Goal: Answer question/provide support: Share knowledge or assist other users

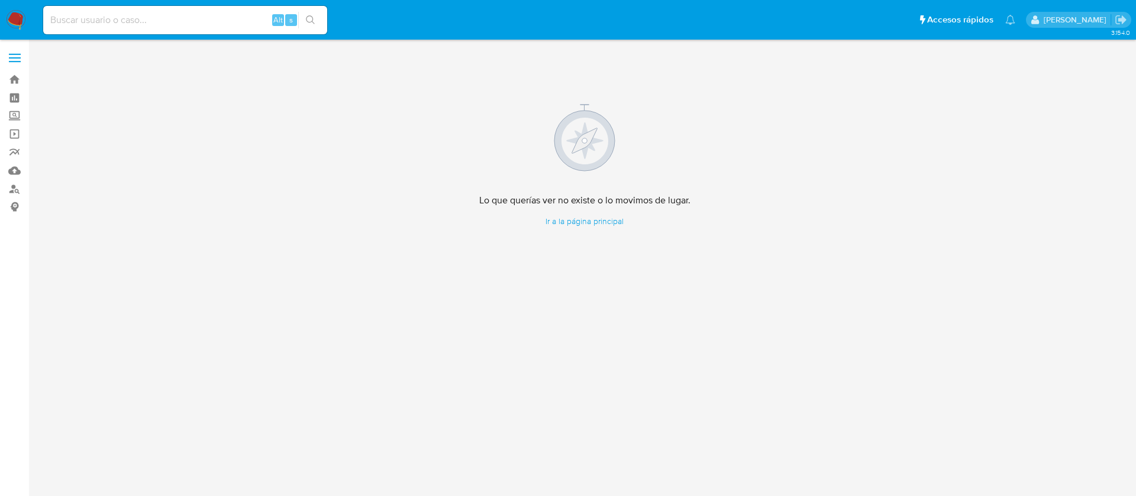
click at [0, 13] on nav "Pausado Ver notificaciones Alt s Accesos rápidos Presiona las siguientes teclas…" at bounding box center [568, 20] width 1136 height 40
click at [167, 18] on input at bounding box center [185, 19] width 284 height 15
click at [15, 114] on label "Screening" at bounding box center [70, 116] width 141 height 18
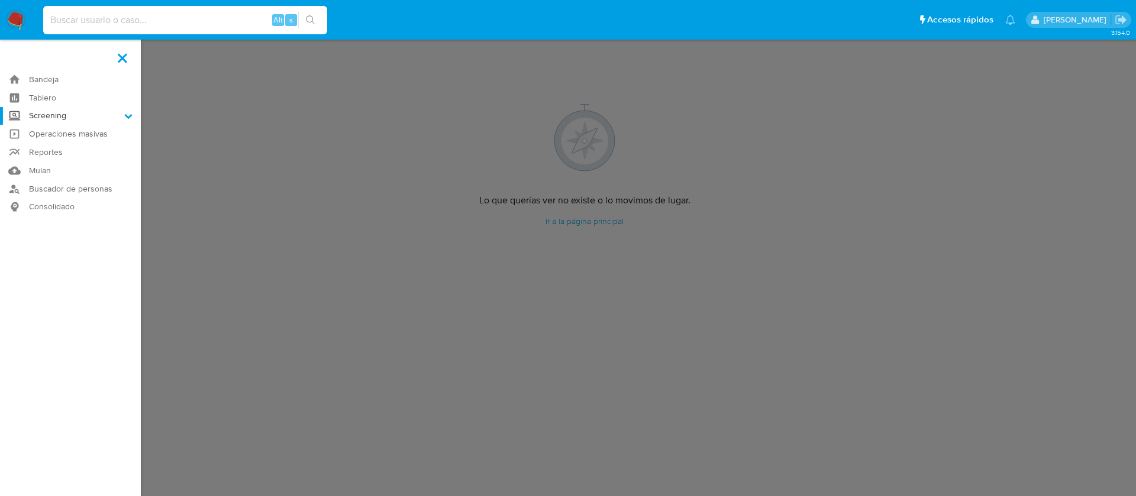
click at [0, 0] on input "Screening" at bounding box center [0, 0] width 0 height 0
click at [53, 161] on link "Herramientas" at bounding box center [70, 162] width 141 height 15
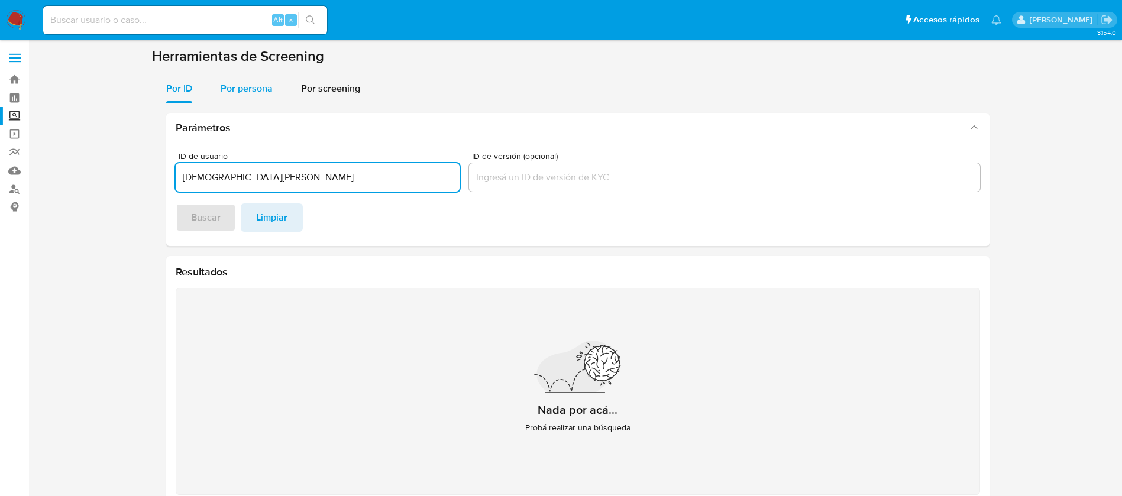
type input "[DEMOGRAPHIC_DATA][PERSON_NAME]"
click at [243, 84] on span "Por persona" at bounding box center [247, 89] width 52 height 14
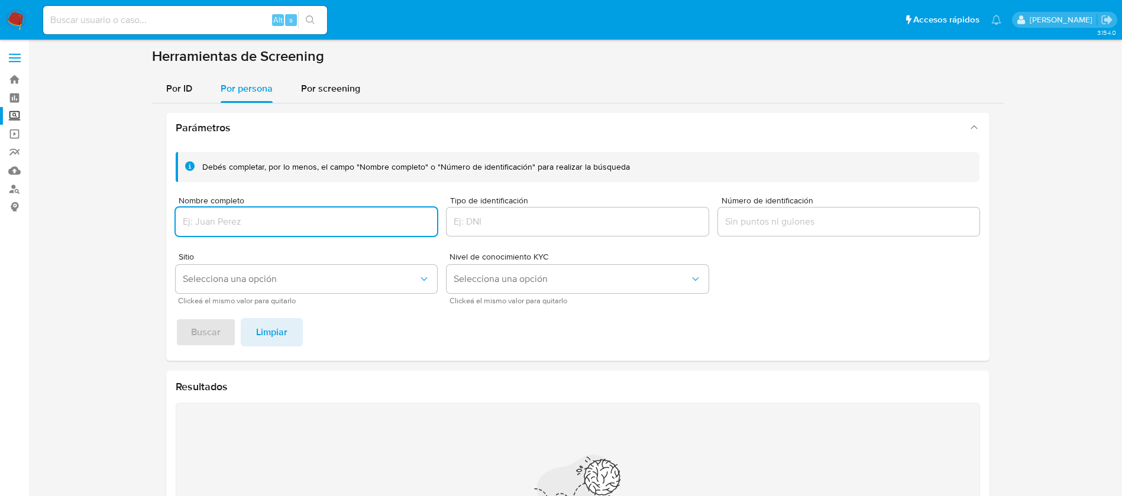
click at [276, 208] on div at bounding box center [307, 222] width 262 height 28
click at [265, 221] on input "Nombre completo" at bounding box center [307, 221] width 262 height 15
type input "CHRISTIAN STAHL SOLORIO"
click at [206, 336] on span "Buscar" at bounding box center [206, 332] width 30 height 26
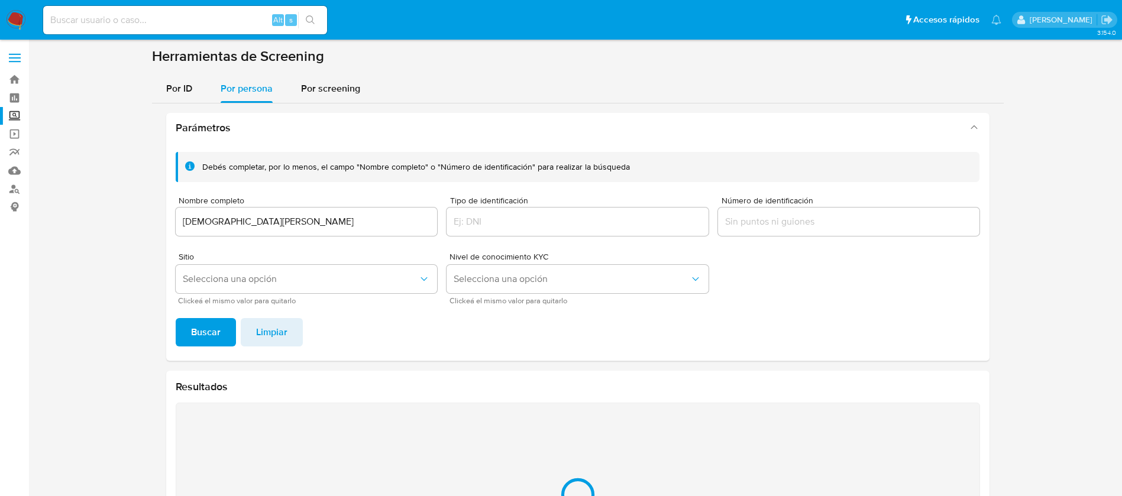
scroll to position [140, 0]
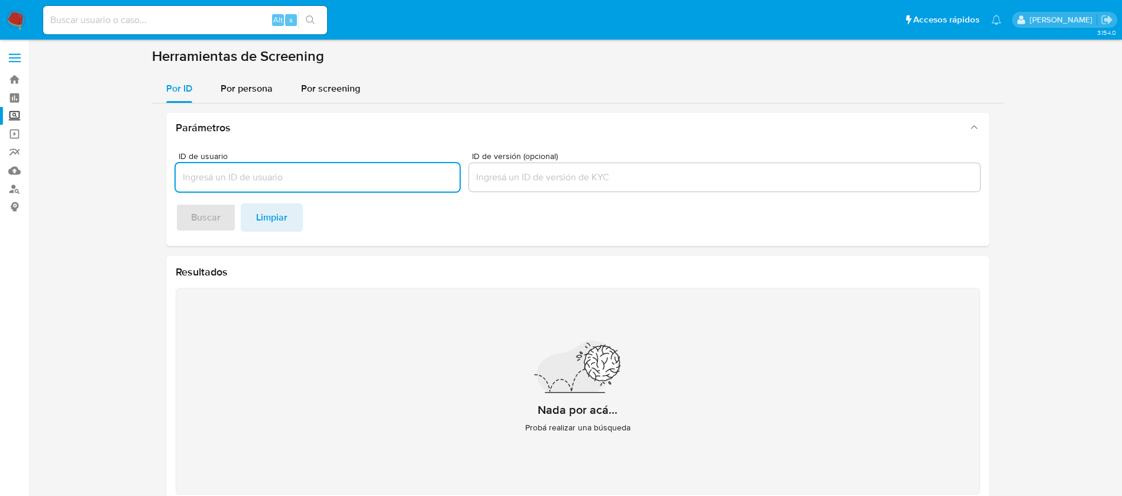
click at [1, 17] on nav "Pausado Ver notificaciones Alt s Accesos rápidos Presiona las siguientes teclas…" at bounding box center [561, 20] width 1122 height 40
click at [12, 20] on img at bounding box center [16, 20] width 20 height 20
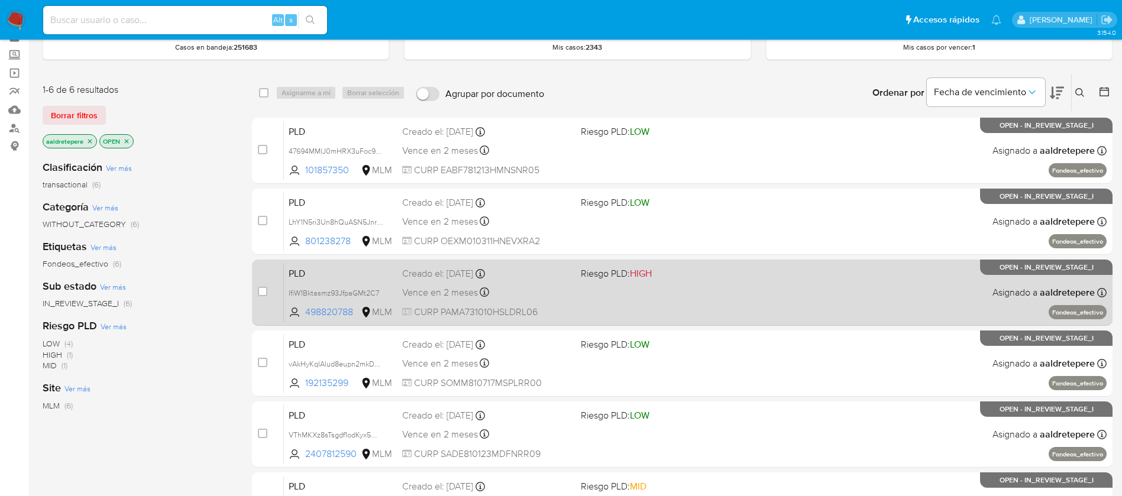
scroll to position [89, 0]
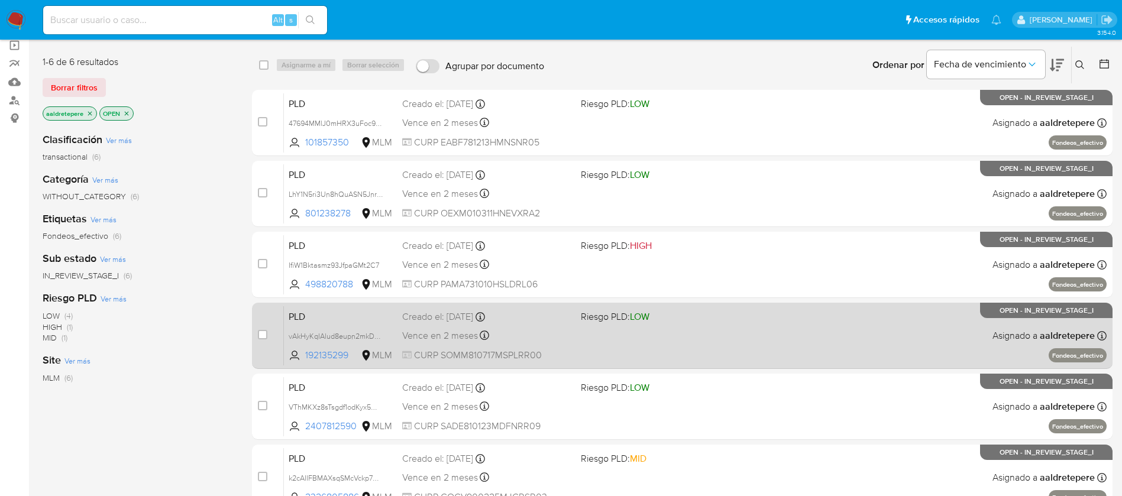
click at [671, 331] on div "PLD vAkHyKqlAlud8eupn2mkDyMz 192135299 MLM Riesgo PLD: LOW Creado el: 12/08/202…" at bounding box center [695, 336] width 823 height 60
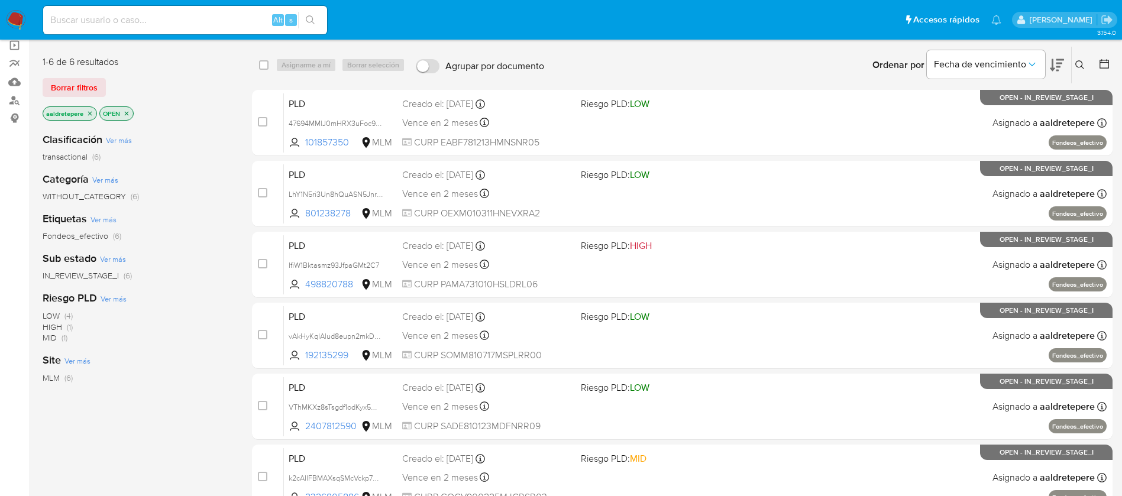
click at [22, 20] on img at bounding box center [16, 20] width 20 height 20
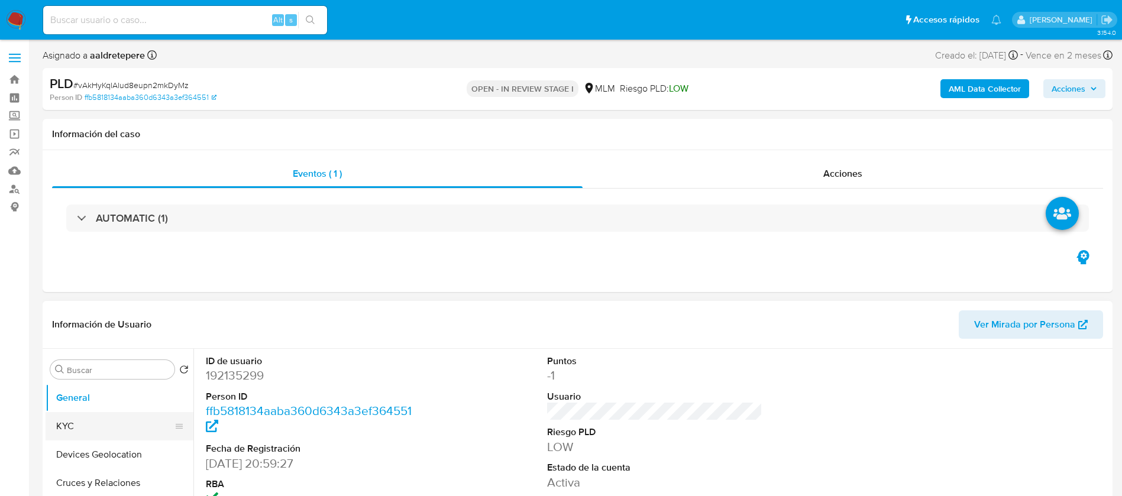
click at [154, 435] on button "KYC" at bounding box center [115, 426] width 138 height 28
select select "10"
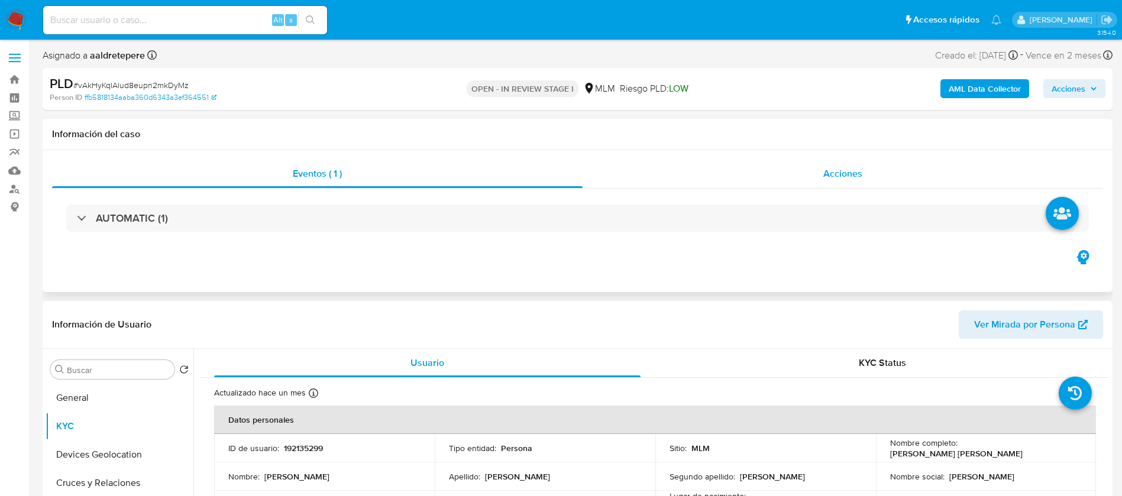
click at [846, 178] on span "Acciones" at bounding box center [843, 174] width 39 height 14
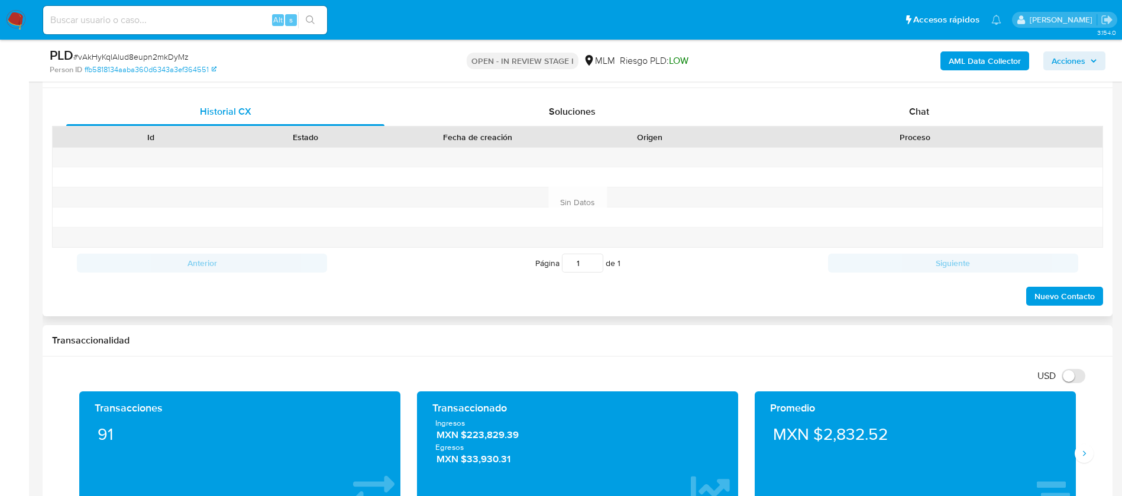
scroll to position [621, 0]
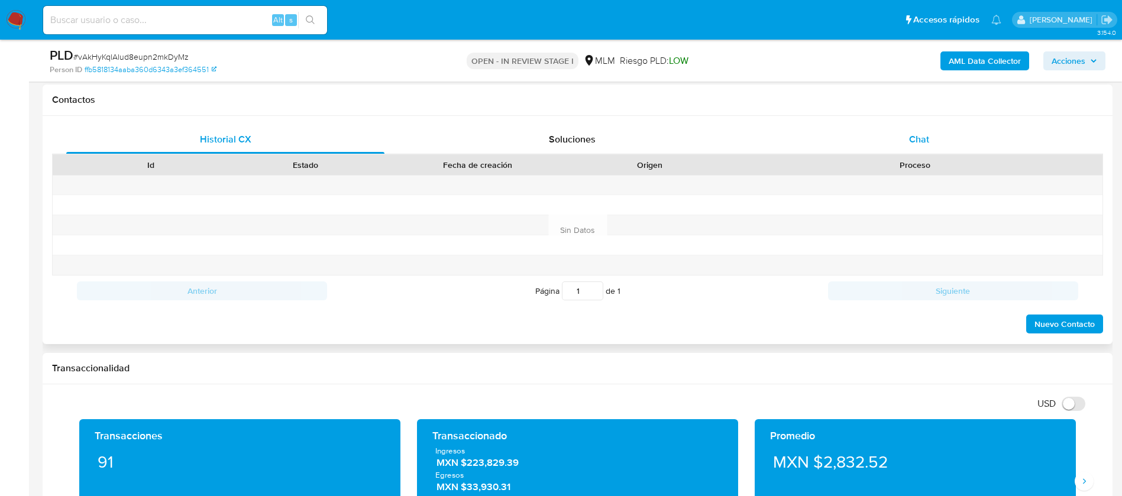
click at [919, 133] on span "Chat" at bounding box center [919, 140] width 20 height 14
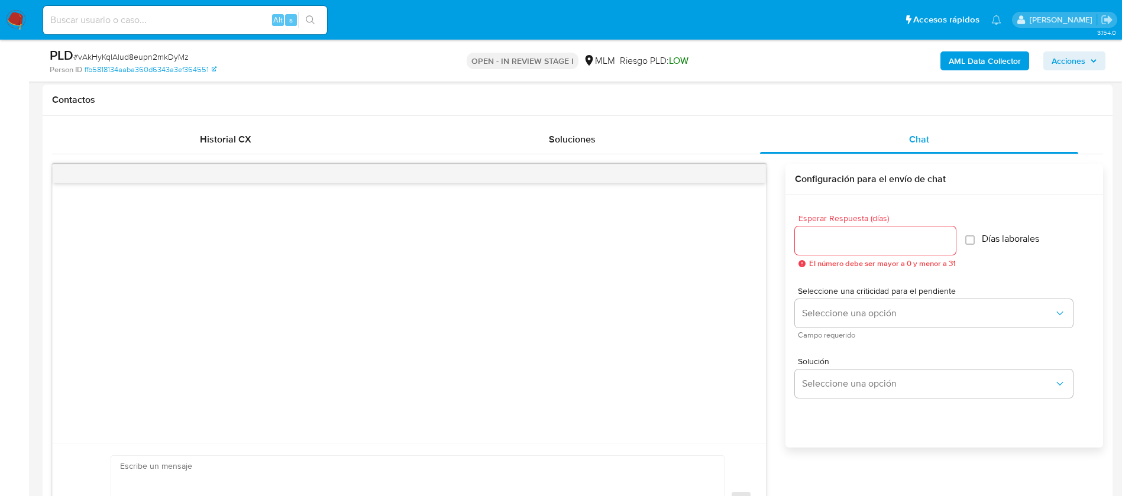
click at [840, 260] on span "El número debe ser mayor a 0 y menor a 31" at bounding box center [882, 264] width 147 height 8
click at [840, 249] on div at bounding box center [875, 241] width 161 height 28
click at [826, 238] on input "Esperar Respuesta (días)" at bounding box center [875, 240] width 161 height 15
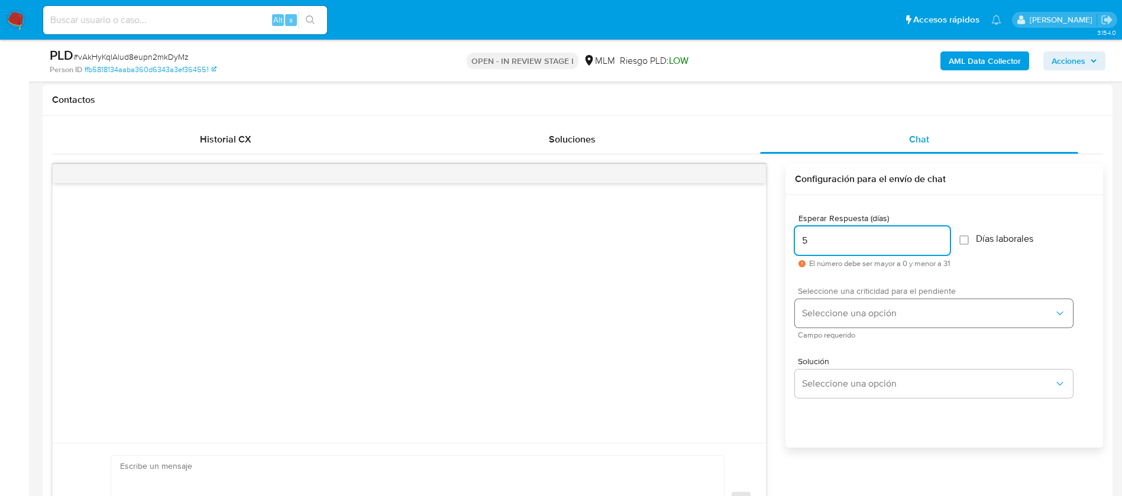
type input "5"
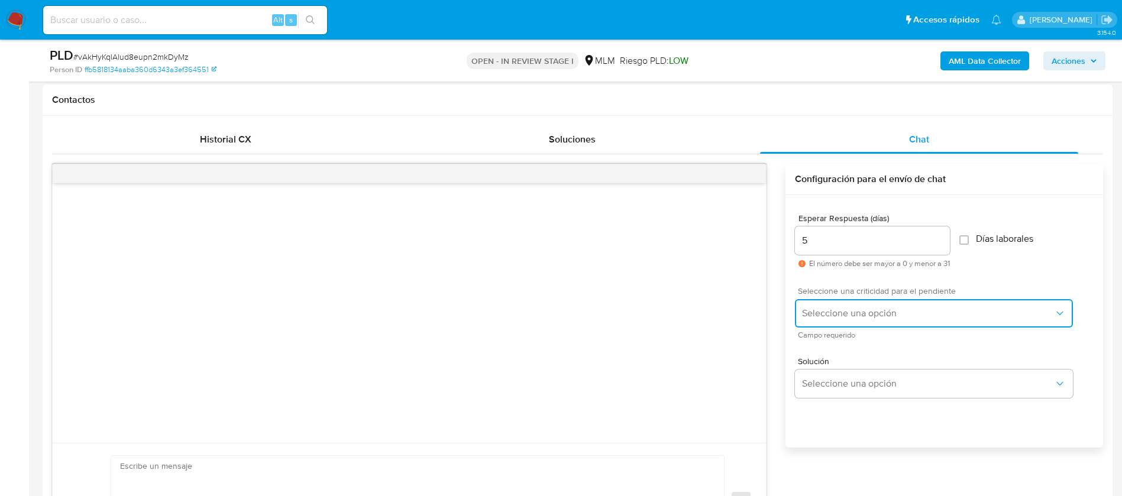
click at [827, 313] on span "Seleccione una opción" at bounding box center [928, 314] width 252 height 12
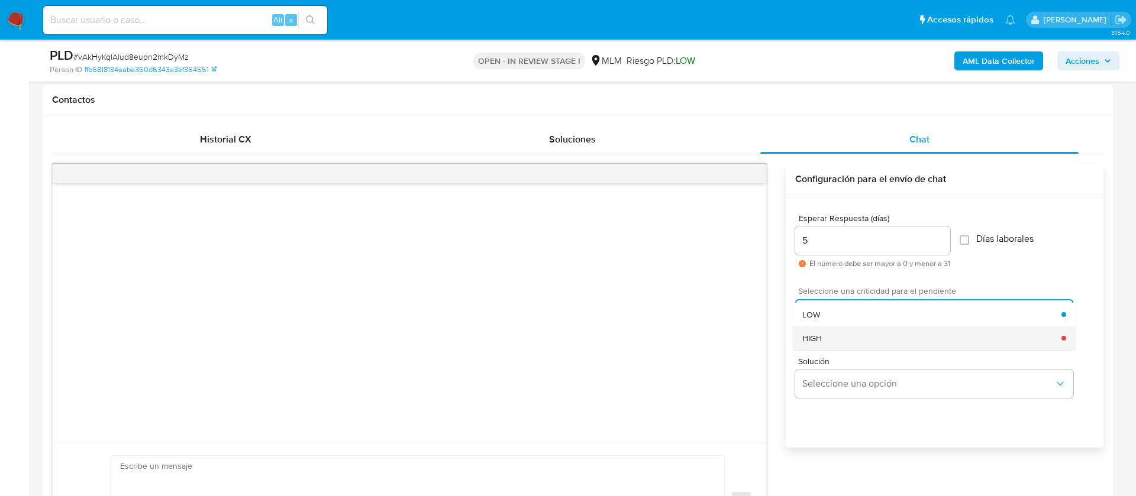
click at [830, 336] on div "HIGH" at bounding box center [931, 339] width 259 height 24
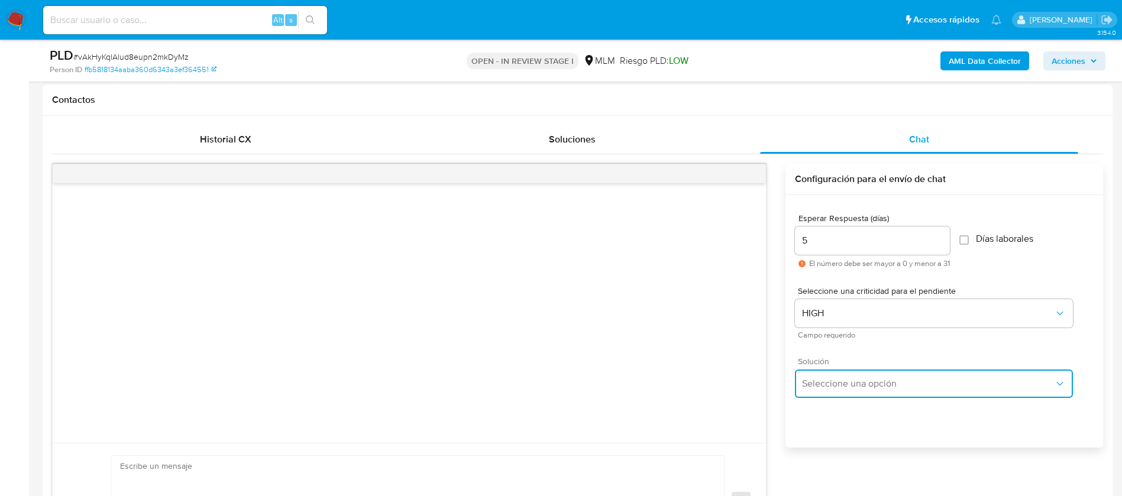
click at [840, 385] on span "Seleccione una opción" at bounding box center [928, 384] width 252 height 12
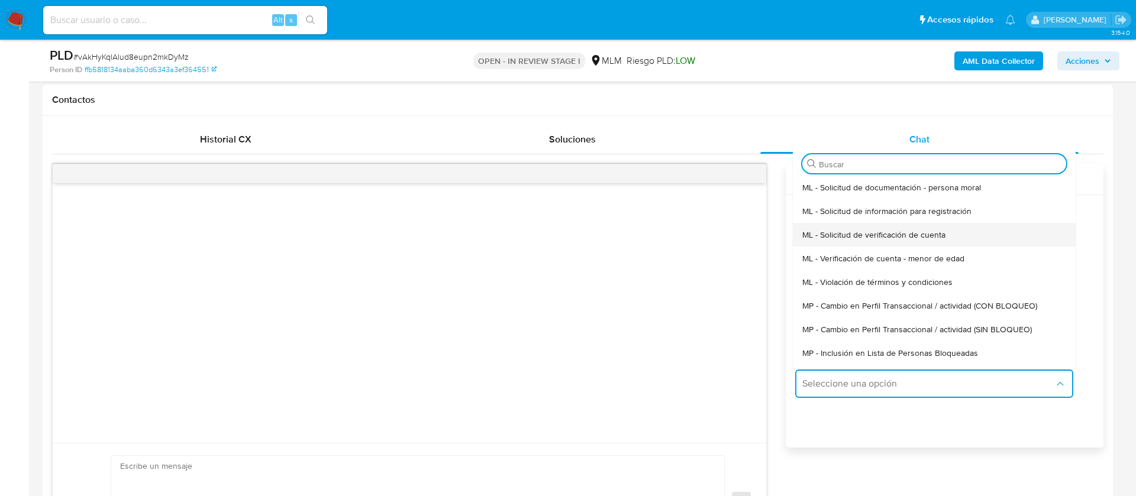
click at [872, 237] on span "ML - Solicitud de verificación de cuenta" at bounding box center [873, 235] width 143 height 11
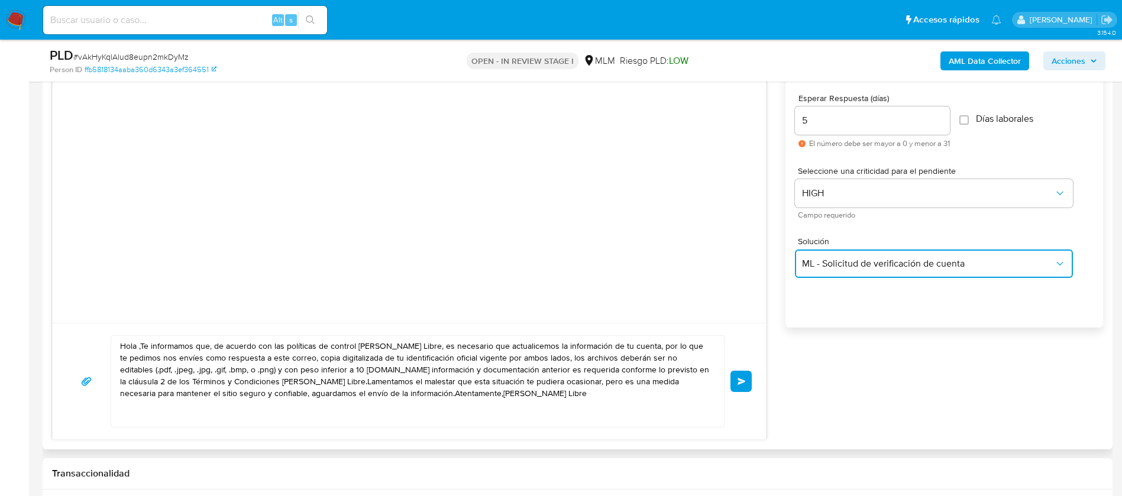
scroll to position [799, 0]
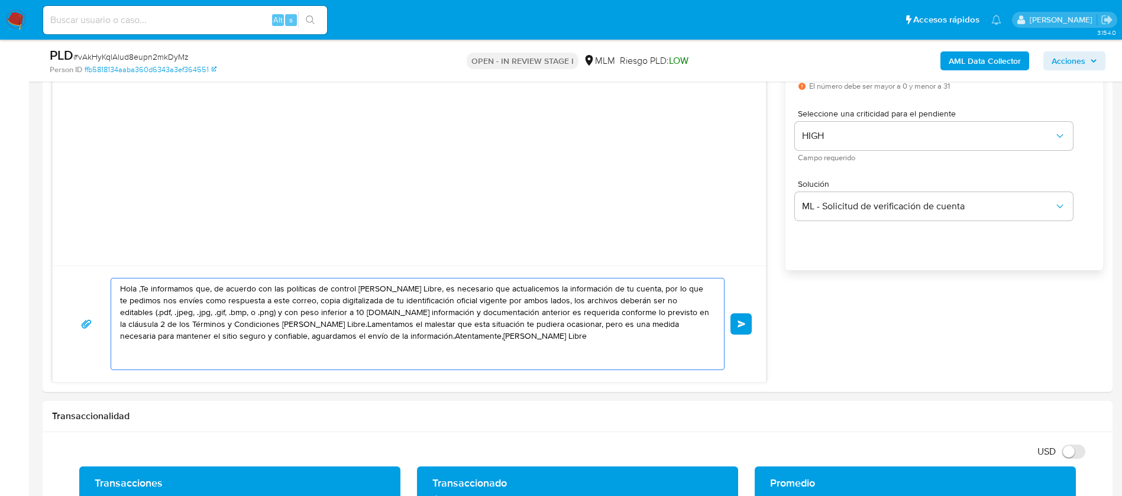
drag, startPoint x: 453, startPoint y: 341, endPoint x: 0, endPoint y: 173, distance: 483.0
paste textarea "ESTIMADA MARHA SHARET SOLORIO MARIN Te comunicamos que se ha identificado un ca…"
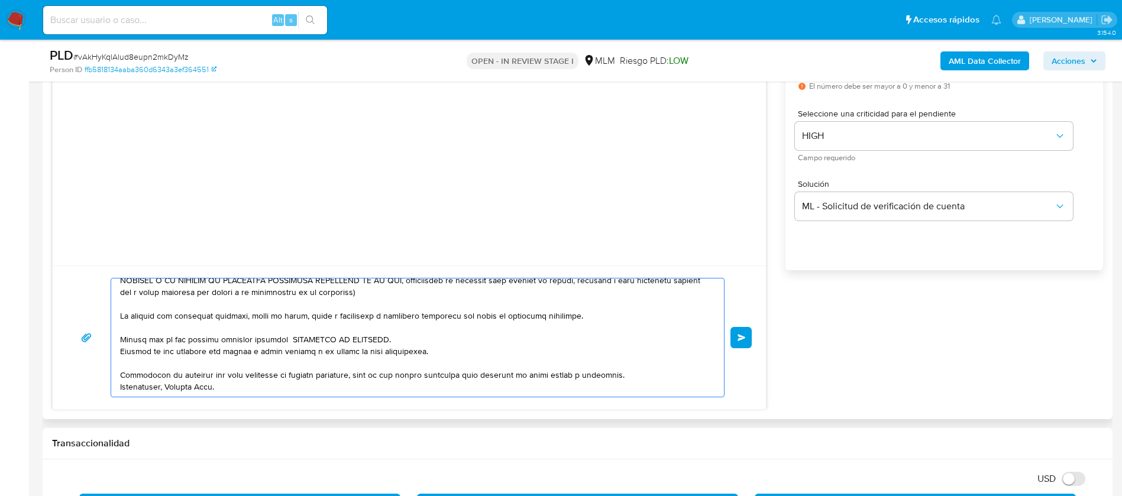
scroll to position [115, 0]
click at [469, 314] on textarea at bounding box center [414, 338] width 589 height 118
type textarea "ESTIMADA MARHA SHARET SOLORIO MARIN Te comunicamos que se ha identificado un ca…"
click at [748, 333] on button "Enviar" at bounding box center [741, 337] width 21 height 21
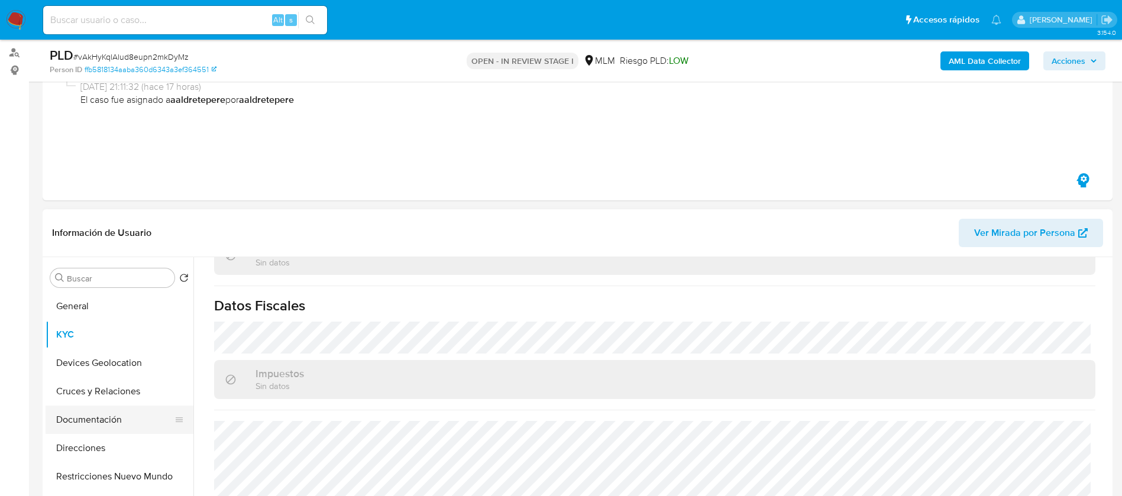
scroll to position [177, 0]
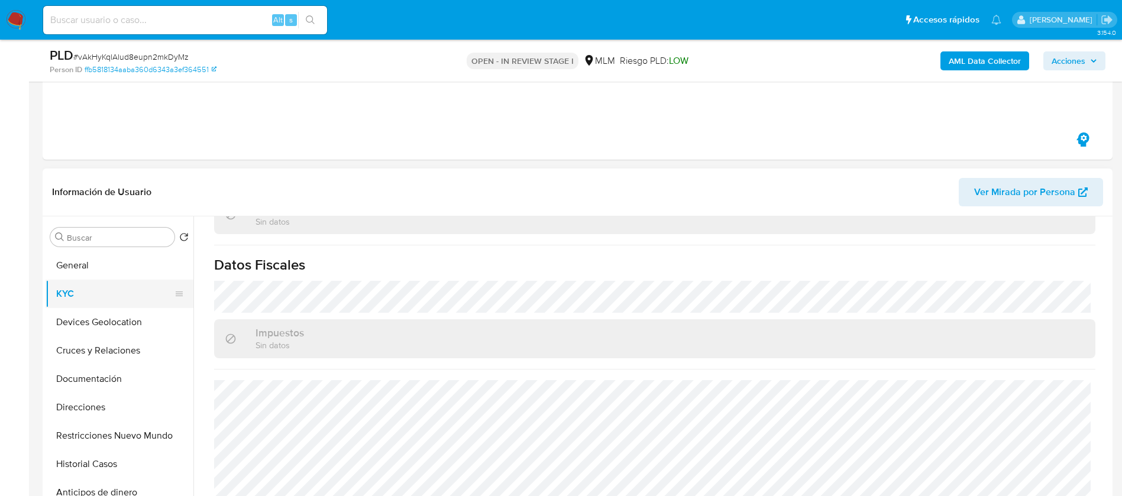
click at [101, 290] on button "KYC" at bounding box center [115, 294] width 138 height 28
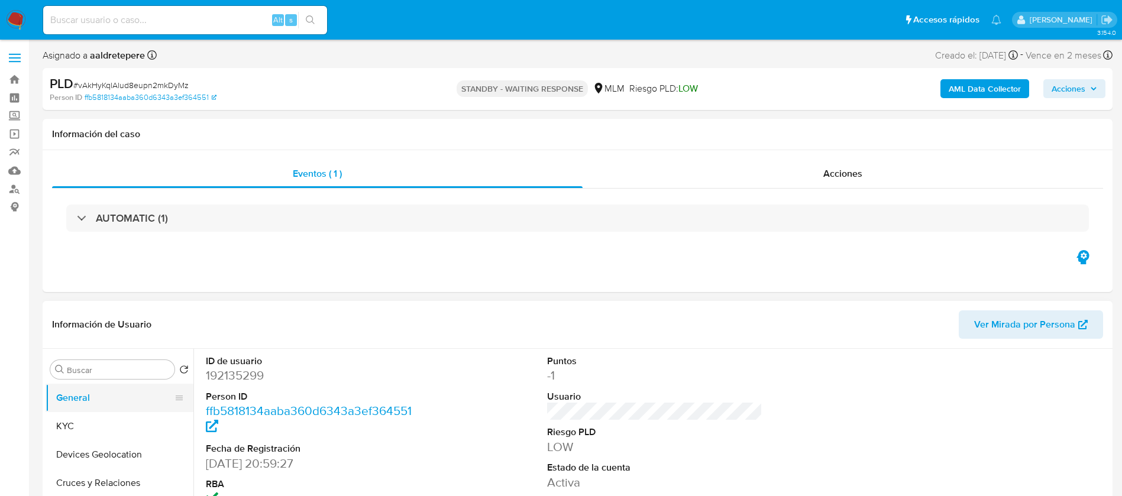
select select "10"
click at [109, 425] on button "KYC" at bounding box center [115, 426] width 138 height 28
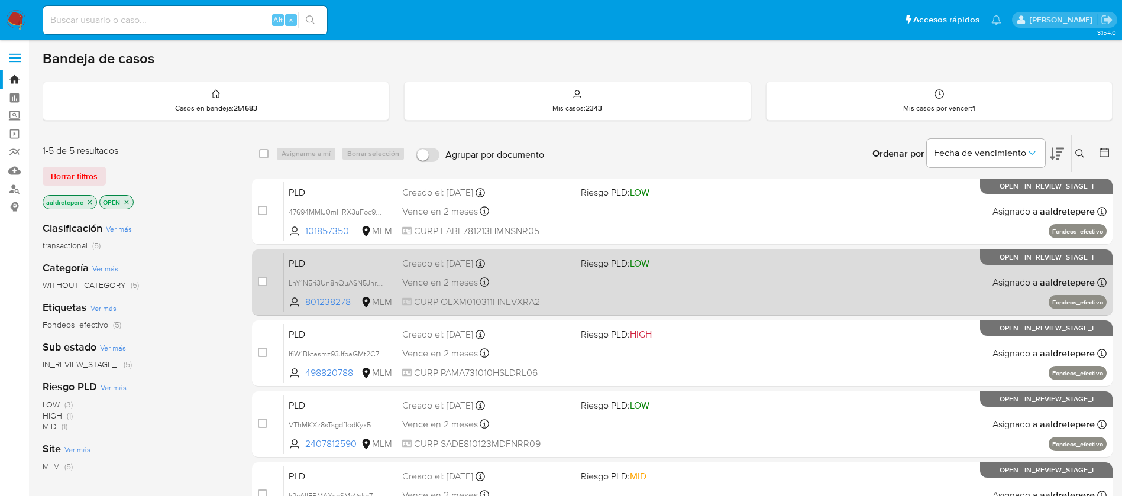
scroll to position [89, 0]
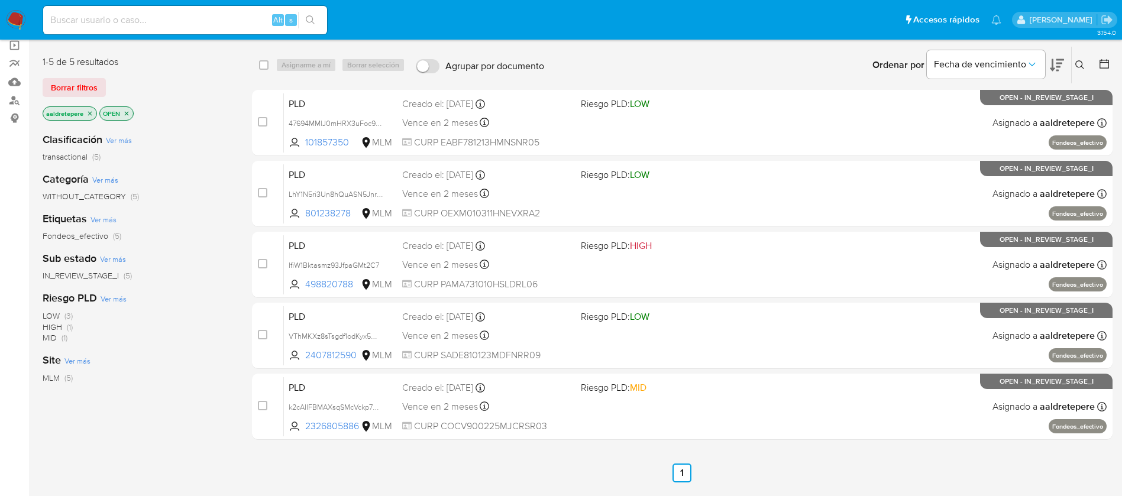
click at [21, 21] on img at bounding box center [16, 20] width 20 height 20
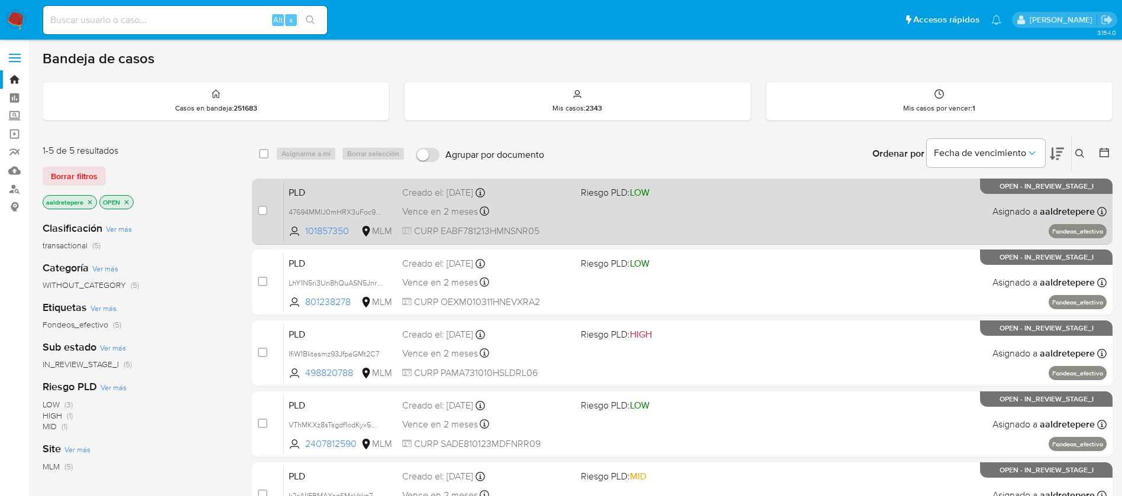
scroll to position [89, 0]
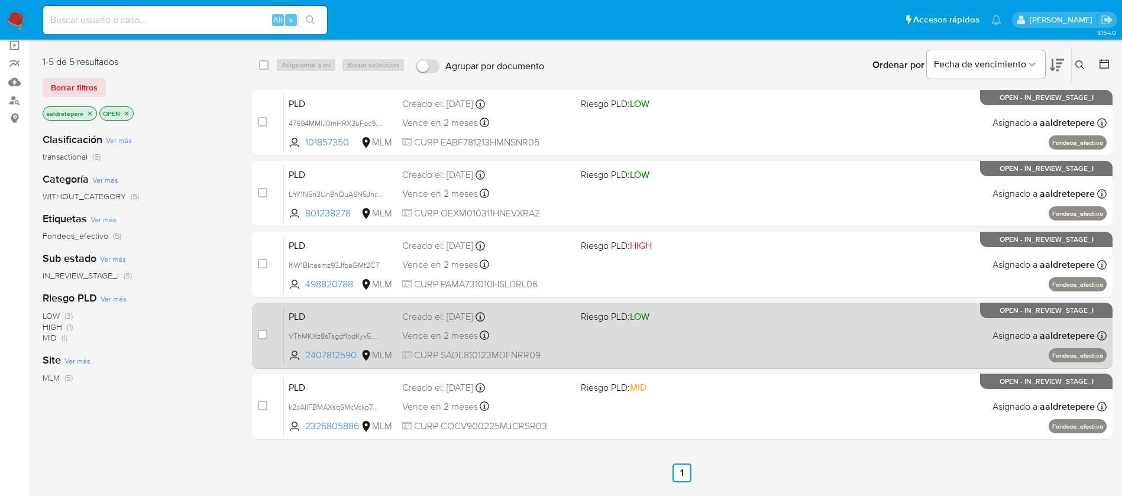
click at [750, 325] on div "PLD VThMKXz8sTsgdf1odKyx5WHd 2407812590 MLM Riesgo PLD: LOW Creado el: 12/08/20…" at bounding box center [695, 336] width 823 height 60
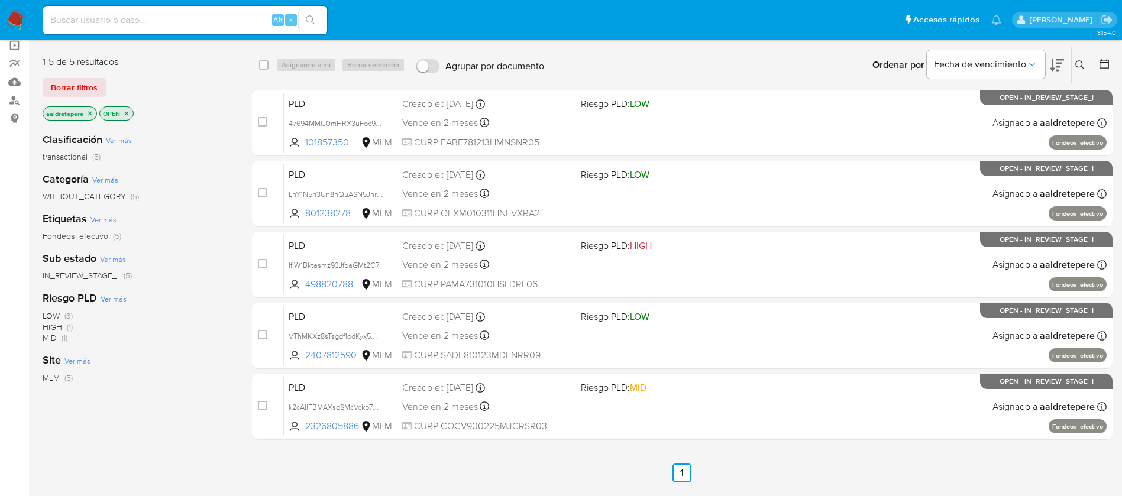
drag, startPoint x: 7, startPoint y: 22, endPoint x: 277, endPoint y: 0, distance: 270.7
click at [8, 22] on img at bounding box center [16, 20] width 20 height 20
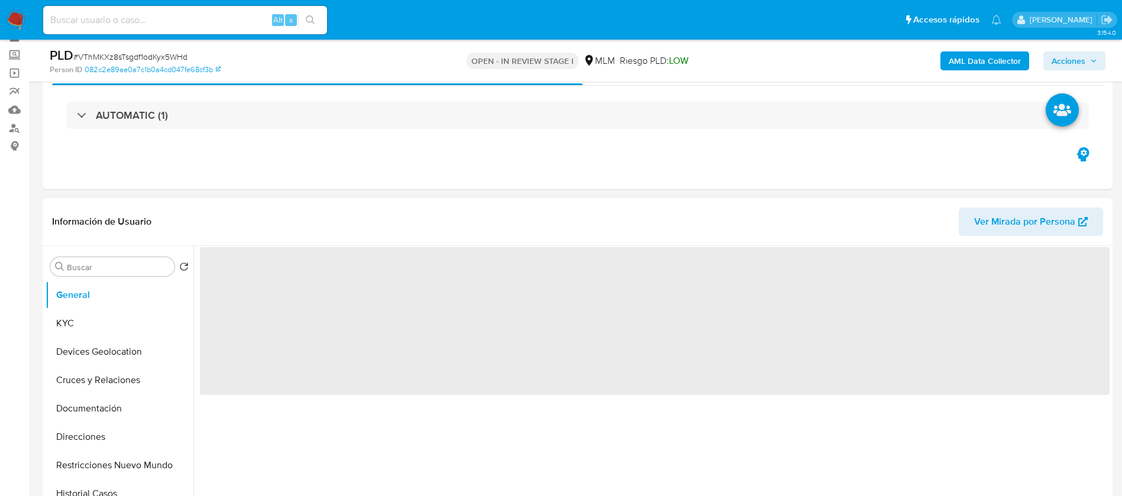
scroll to position [89, 0]
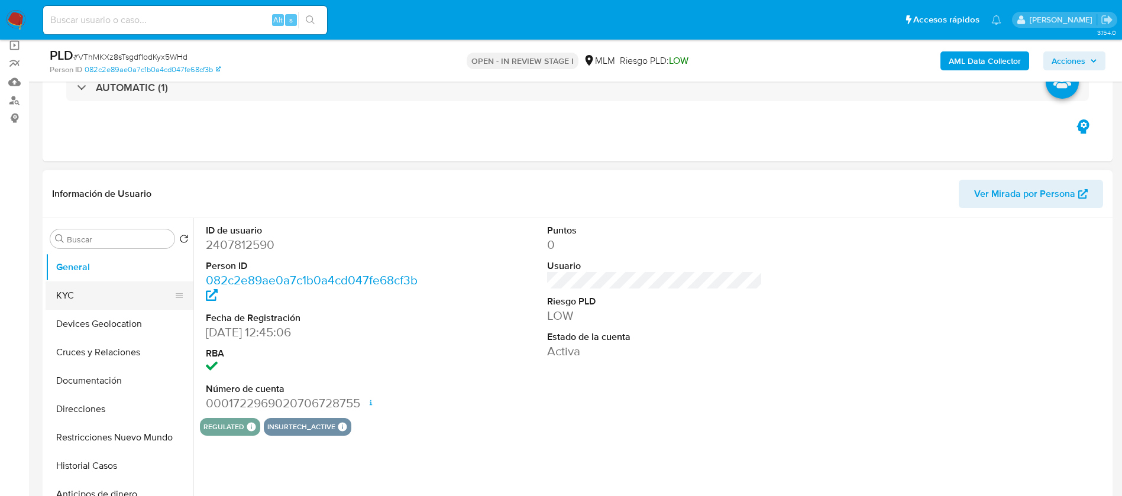
select select "10"
click at [124, 303] on button "KYC" at bounding box center [115, 296] width 138 height 28
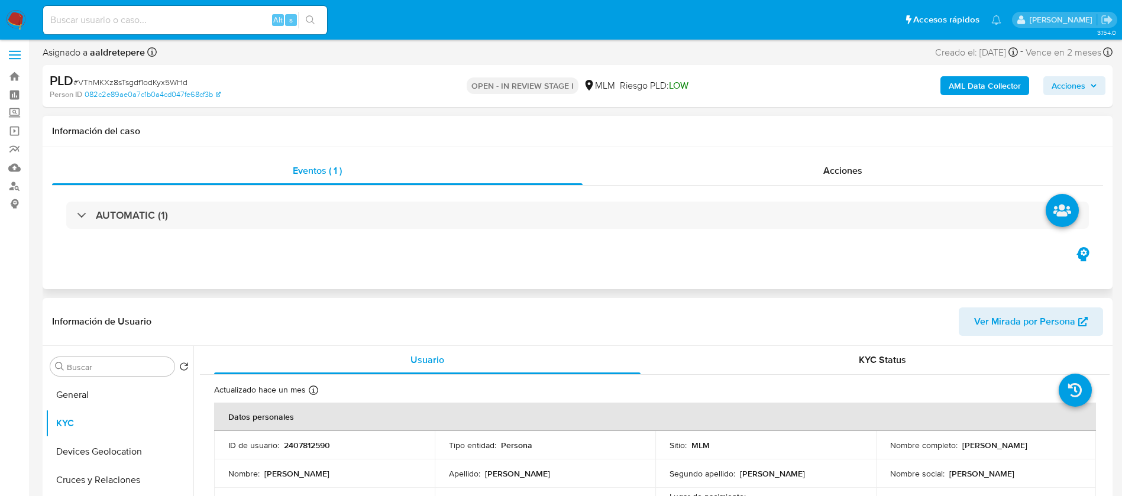
scroll to position [0, 0]
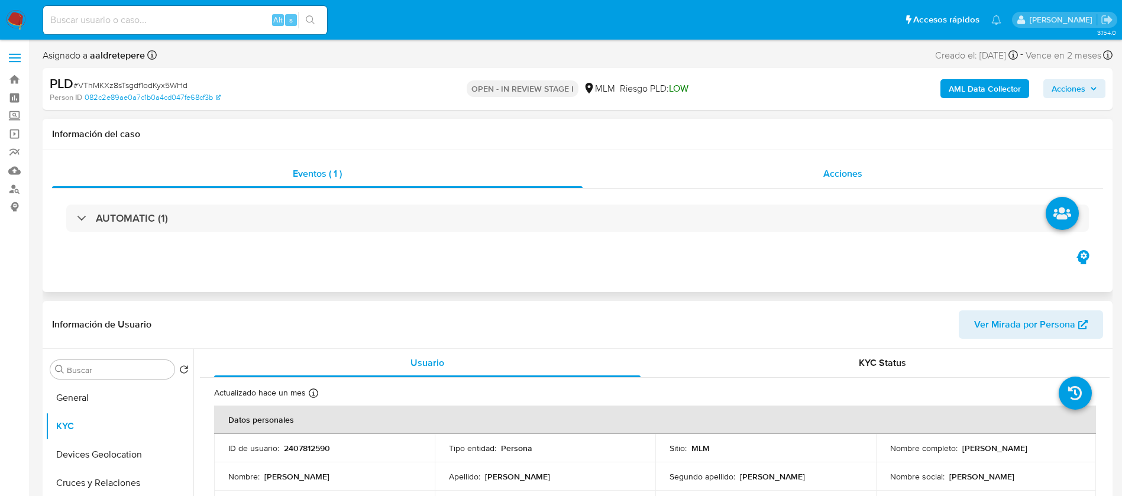
click at [835, 163] on div "Acciones" at bounding box center [843, 174] width 521 height 28
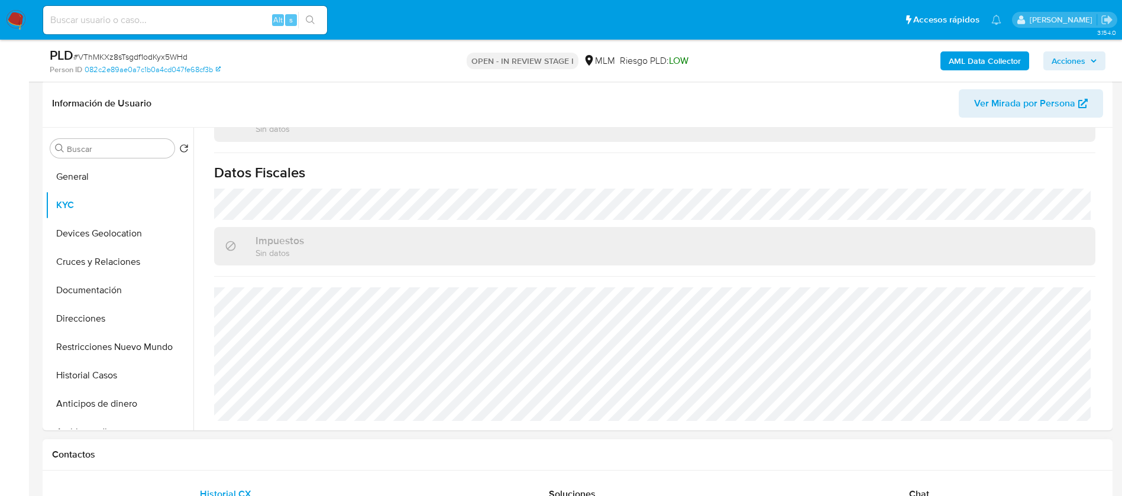
scroll to position [532, 0]
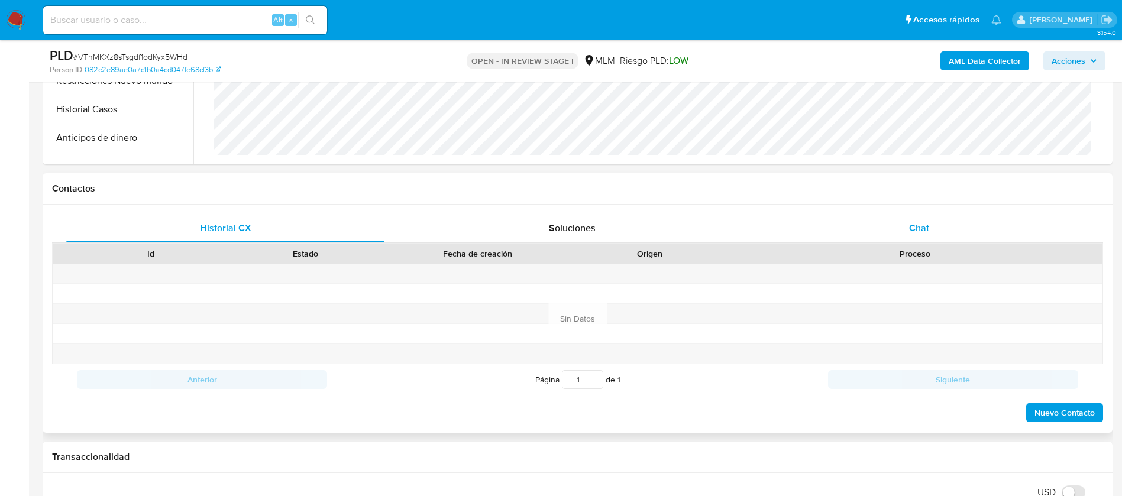
click at [919, 231] on span "Chat" at bounding box center [919, 228] width 20 height 14
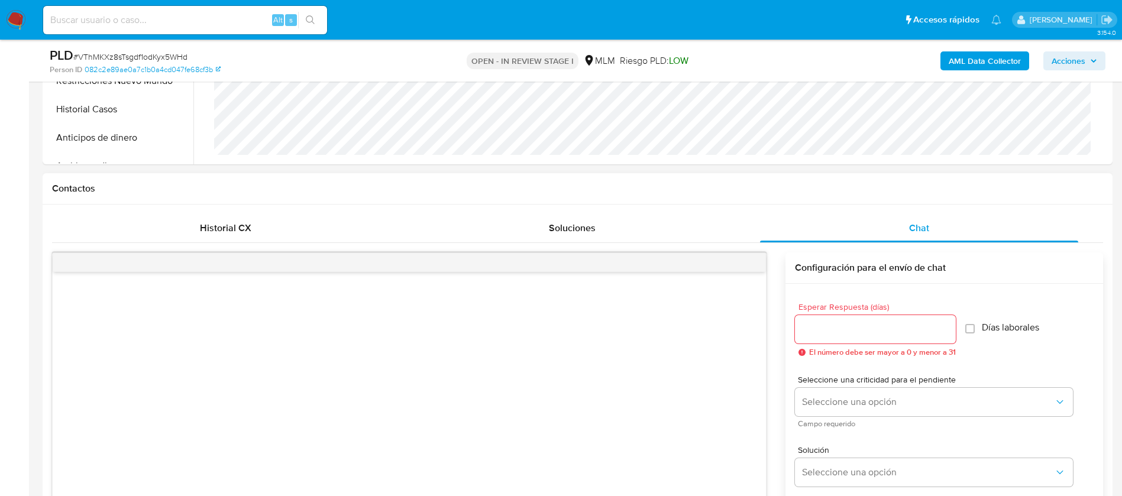
click at [848, 332] on input "Esperar Respuesta (días)" at bounding box center [875, 329] width 161 height 15
type input "5"
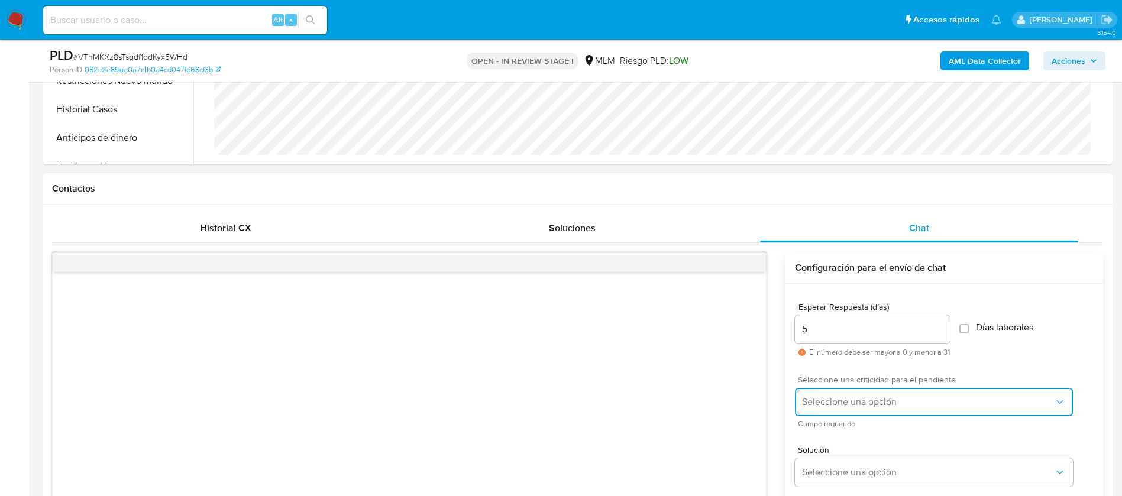
click at [820, 399] on span "Seleccione una opción" at bounding box center [928, 402] width 252 height 12
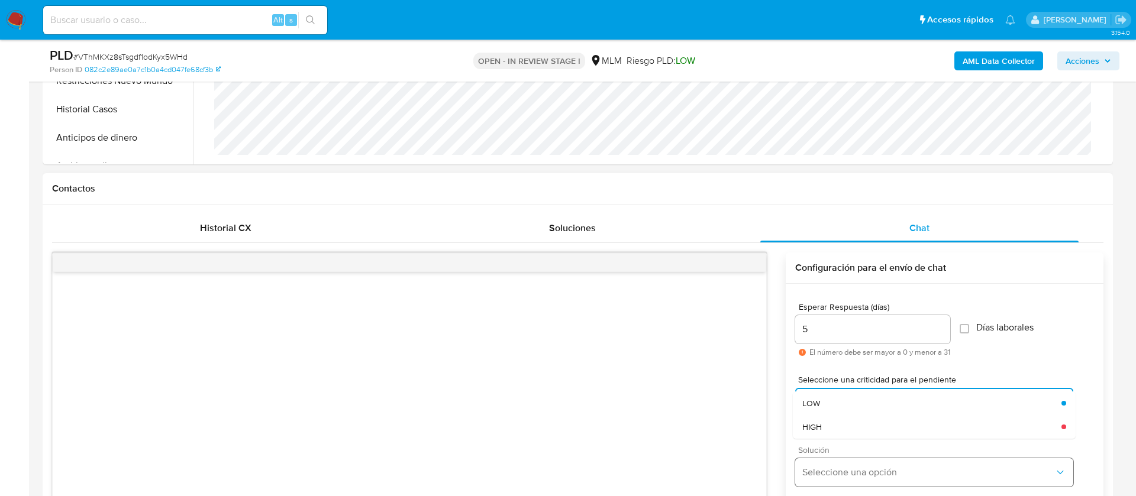
drag, startPoint x: 831, startPoint y: 435, endPoint x: 844, endPoint y: 472, distance: 38.4
click at [832, 436] on div "HIGH" at bounding box center [931, 427] width 259 height 24
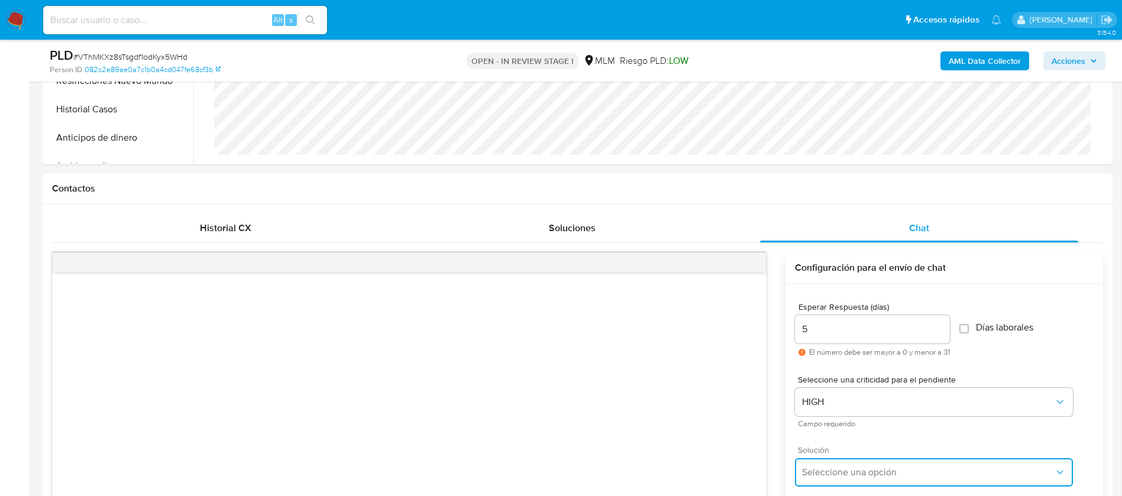
click at [846, 480] on button "Seleccione una opción" at bounding box center [934, 473] width 278 height 28
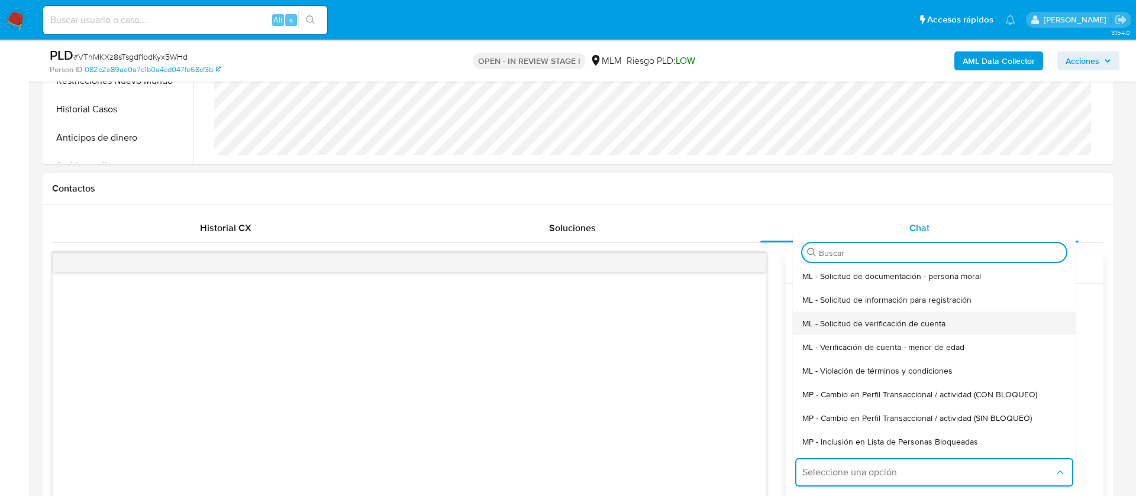
click at [852, 318] on span "ML - Solicitud de verificación de cuenta" at bounding box center [873, 323] width 143 height 11
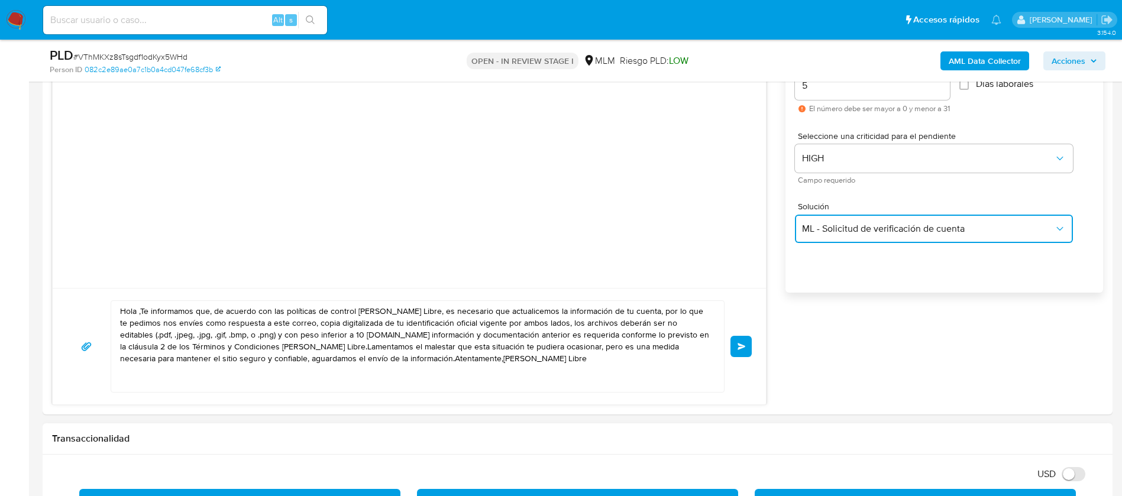
scroll to position [799, 0]
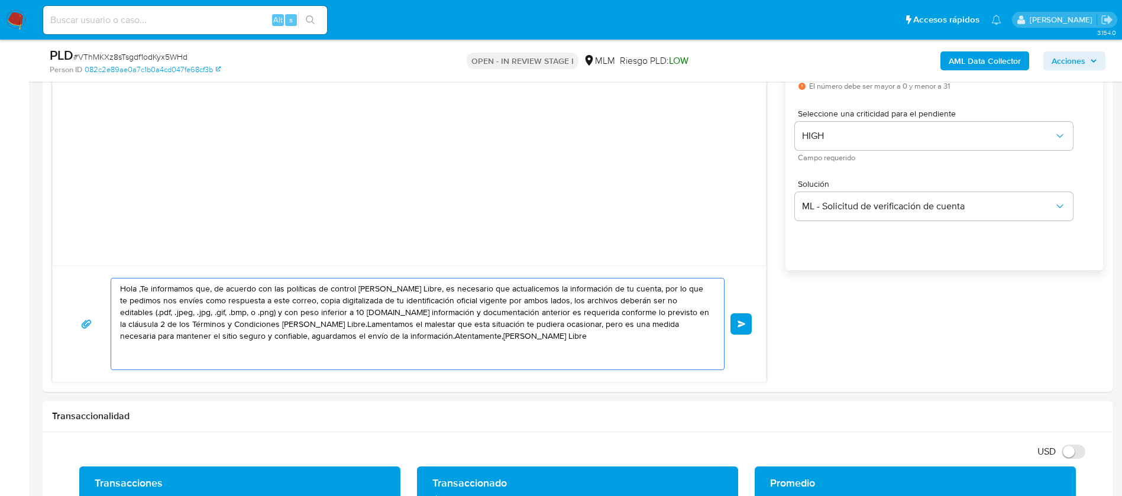
drag, startPoint x: 474, startPoint y: 354, endPoint x: 0, endPoint y: 238, distance: 488.0
paste textarea "ESTIMADA ERIKA SANTANA DURON Te comunicamos que se ha identificado un cambio en…"
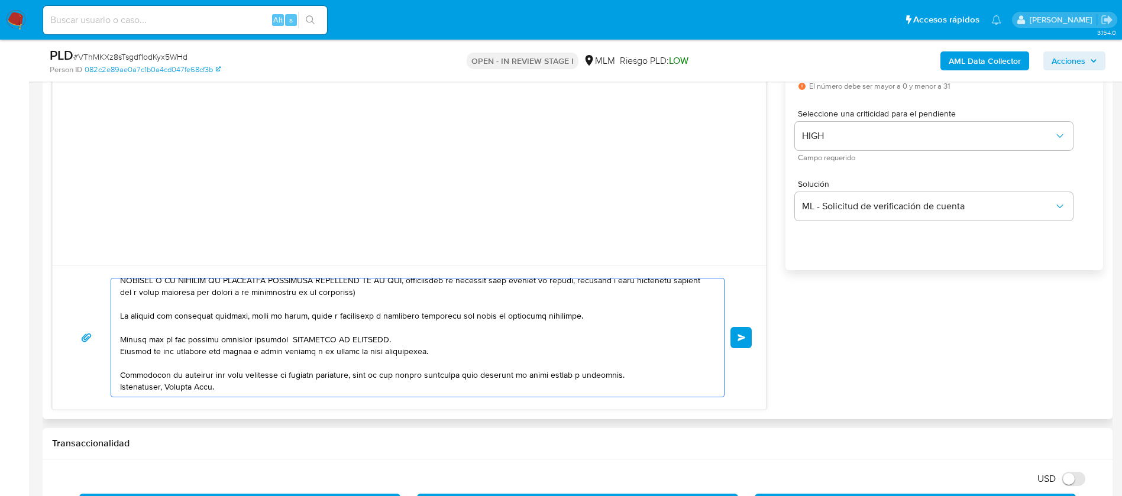
scroll to position [0, 0]
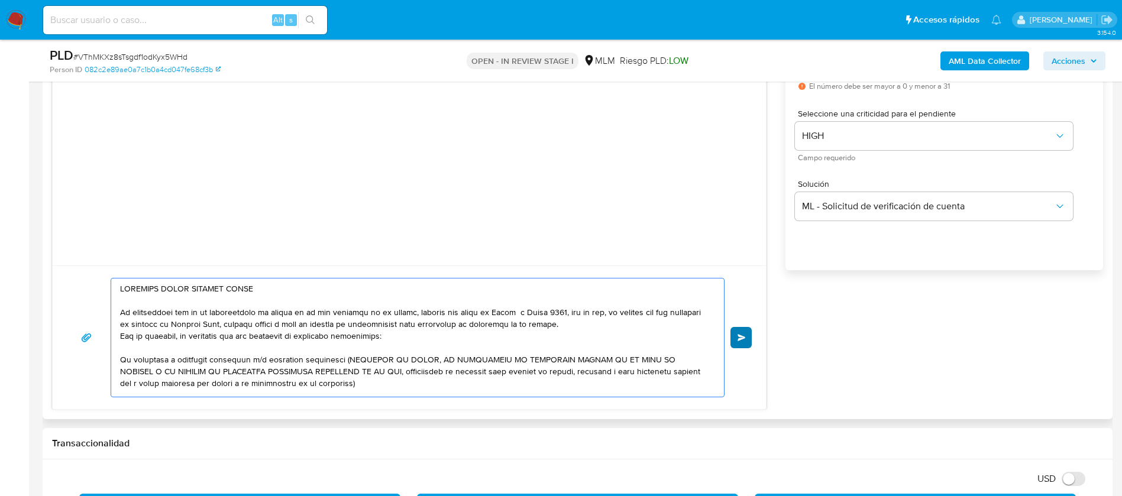
type textarea "ESTIMADA ERIKA SANTANA DURON Te comunicamos que se ha identificado un cambio en…"
click at [744, 345] on button "Enviar" at bounding box center [741, 337] width 21 height 21
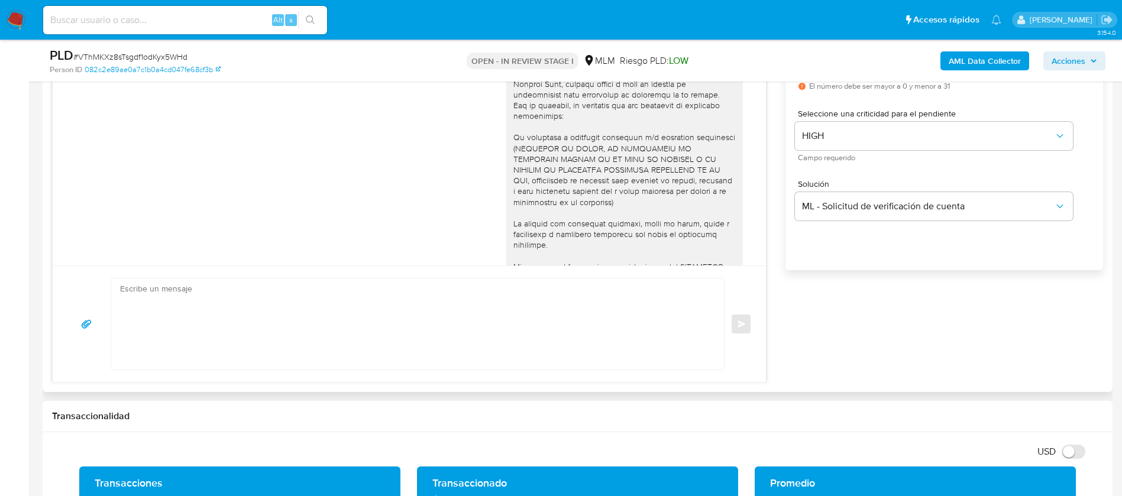
scroll to position [120, 0]
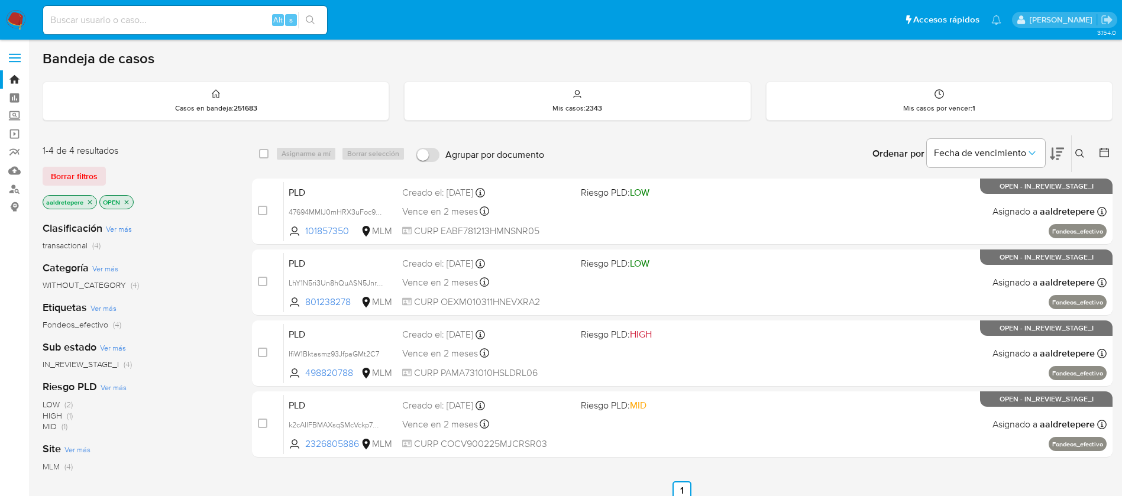
click at [814, 59] on div "Bandeja de casos" at bounding box center [578, 59] width 1070 height 18
drag, startPoint x: 80, startPoint y: 26, endPoint x: 83, endPoint y: 18, distance: 8.2
click at [80, 25] on input at bounding box center [185, 19] width 284 height 15
paste input "1257936980"
type input "1257936980"
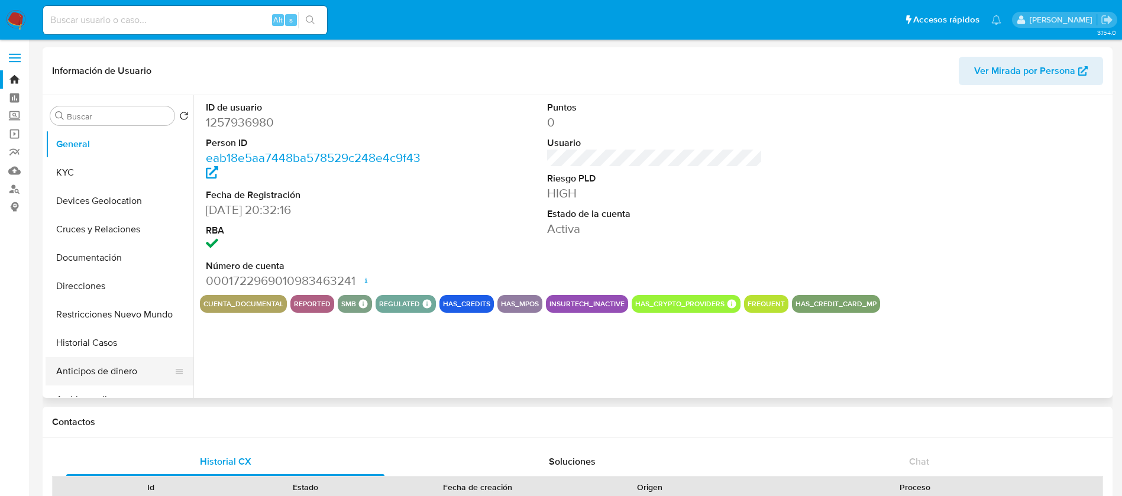
click at [120, 363] on button "Anticipos de dinero" at bounding box center [115, 371] width 138 height 28
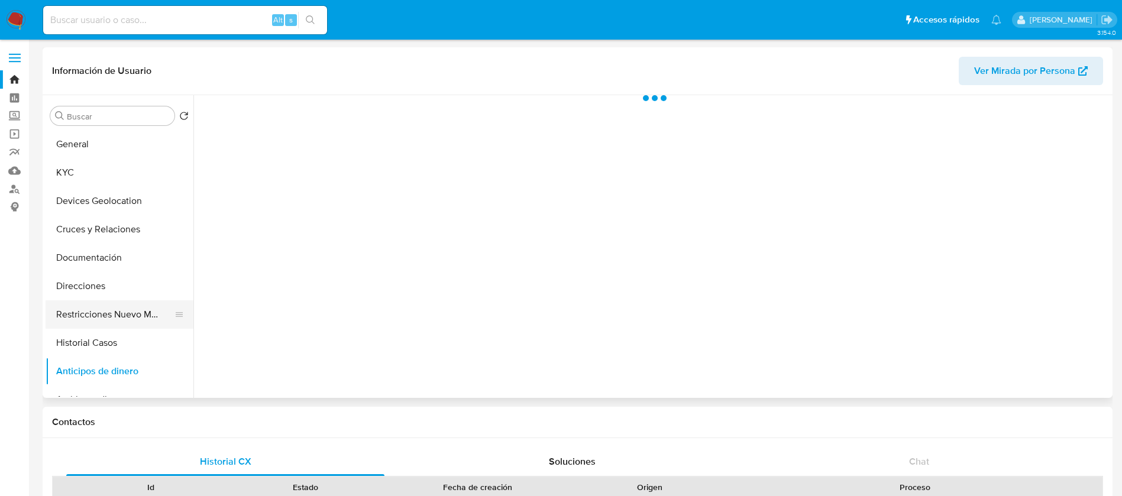
select select "10"
click at [117, 324] on button "Restricciones Nuevo Mundo" at bounding box center [115, 315] width 138 height 28
click at [110, 335] on button "Historial Casos" at bounding box center [115, 343] width 138 height 28
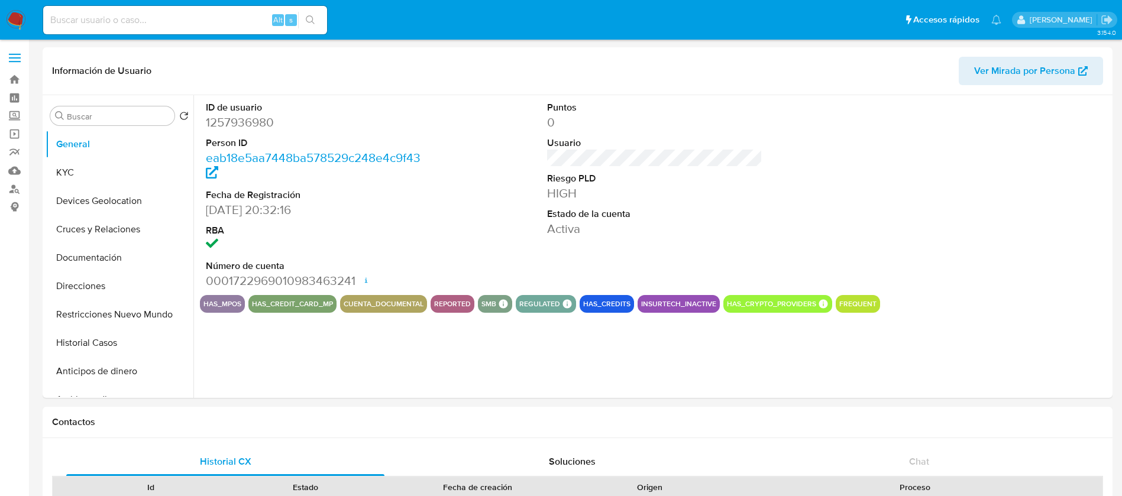
select select "10"
drag, startPoint x: 186, startPoint y: 23, endPoint x: 272, endPoint y: 23, distance: 86.4
click at [186, 21] on input at bounding box center [185, 19] width 284 height 15
paste input "1779807373"
type input "1779807373"
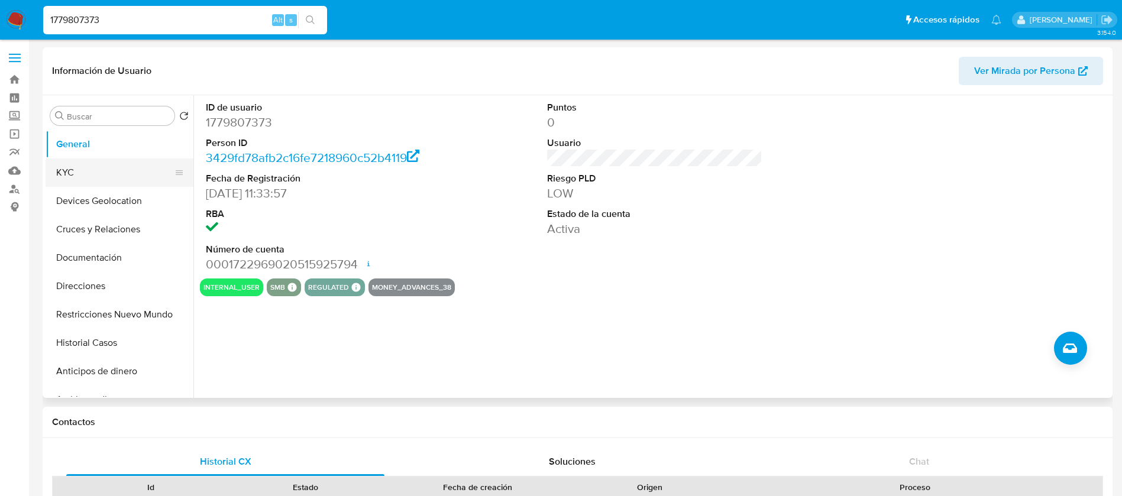
click at [66, 170] on button "KYC" at bounding box center [115, 173] width 138 height 28
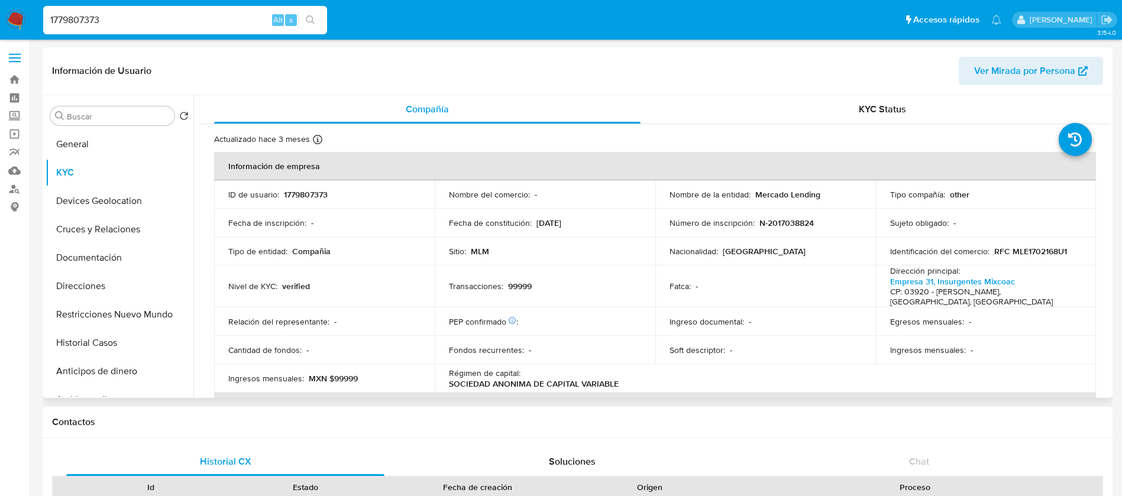
select select "10"
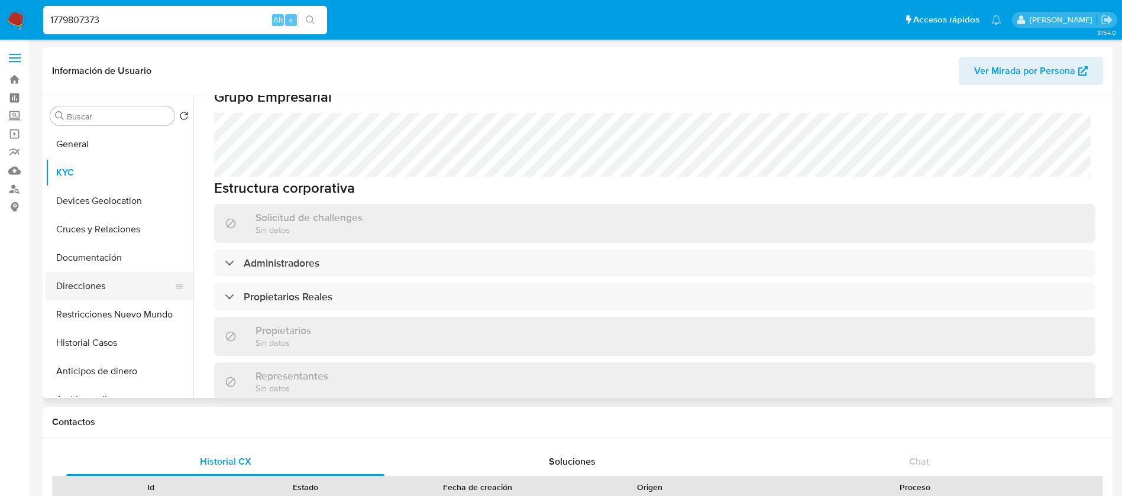
scroll to position [477, 0]
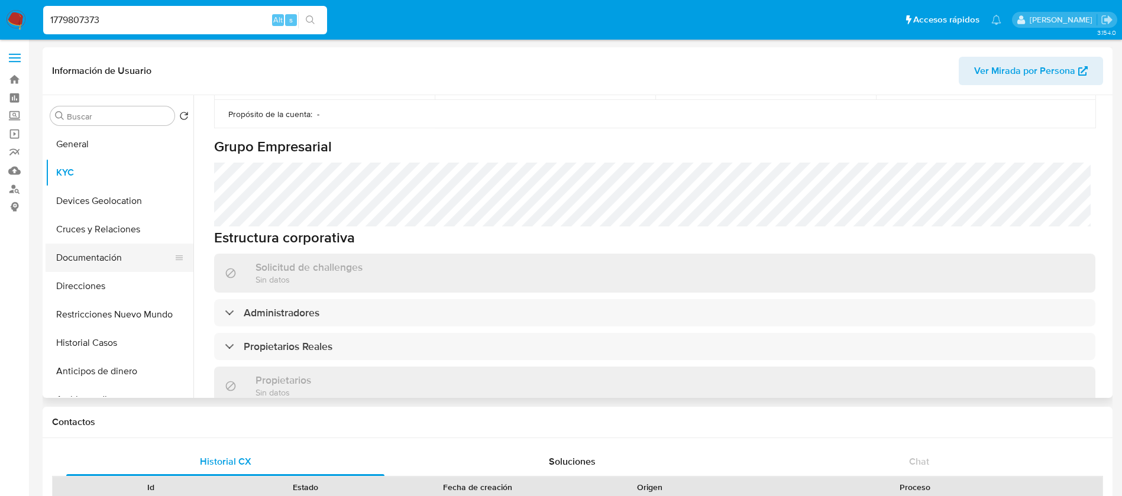
click at [61, 257] on button "Documentación" at bounding box center [115, 258] width 138 height 28
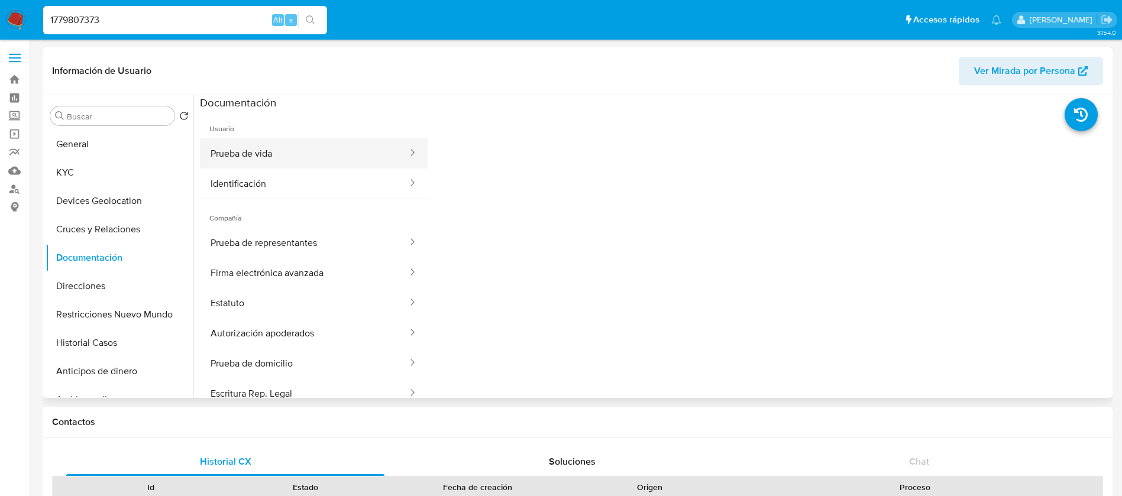
click at [270, 152] on button "Prueba de vida" at bounding box center [304, 153] width 209 height 30
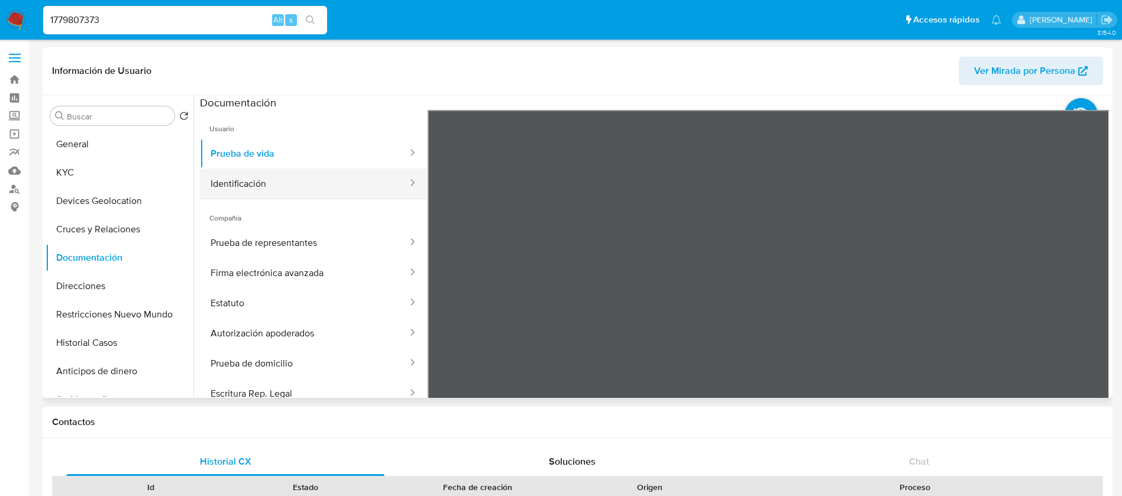
click at [276, 188] on button "Identificación" at bounding box center [304, 184] width 209 height 30
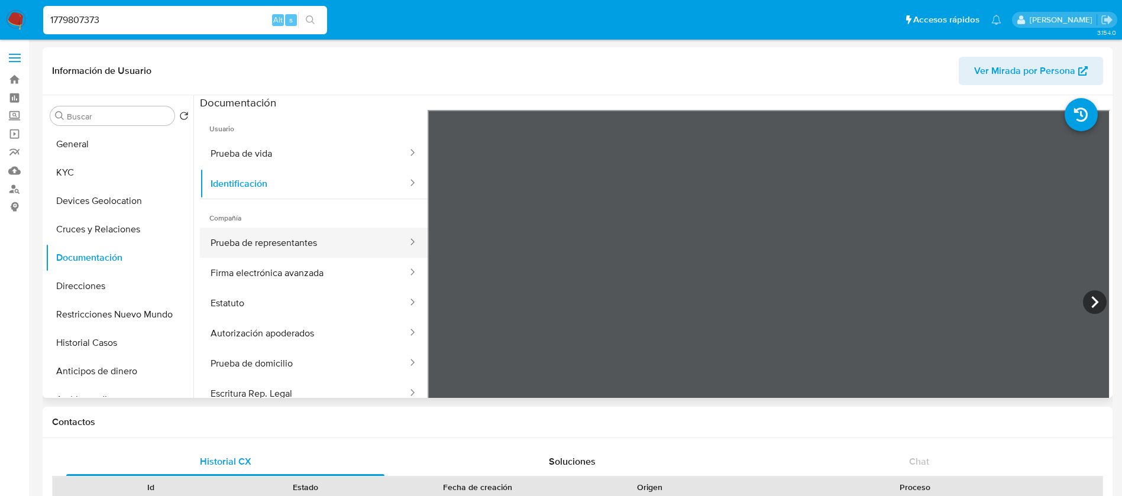
click at [302, 243] on button "Prueba de representantes" at bounding box center [304, 243] width 209 height 30
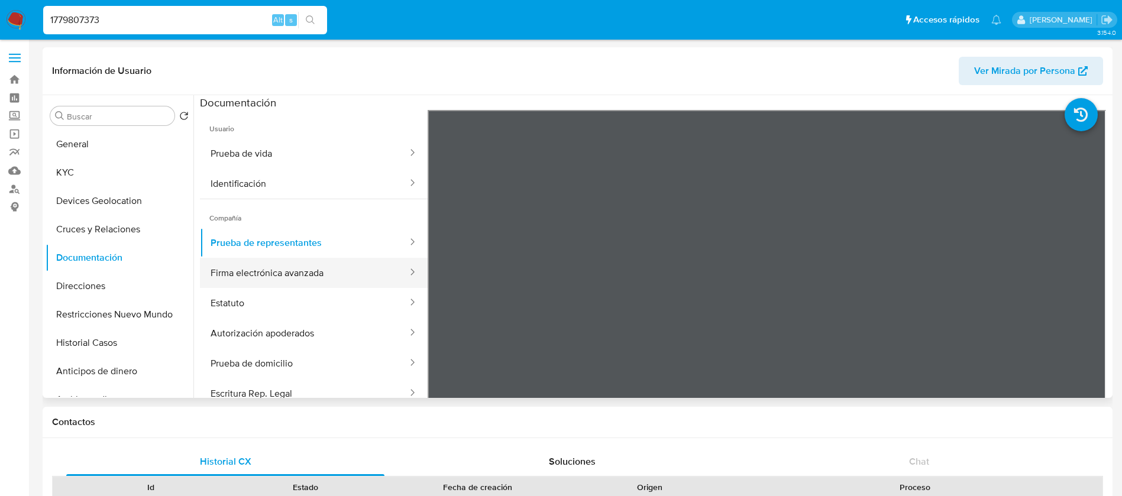
click at [302, 285] on button "Firma electrónica avanzada" at bounding box center [304, 273] width 209 height 30
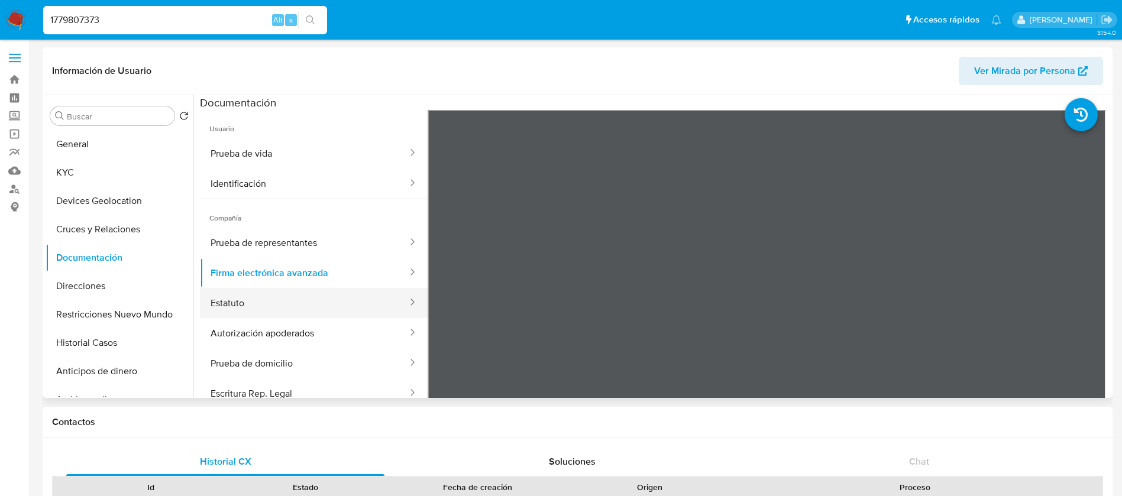
click at [236, 310] on button "Estatuto" at bounding box center [304, 303] width 209 height 30
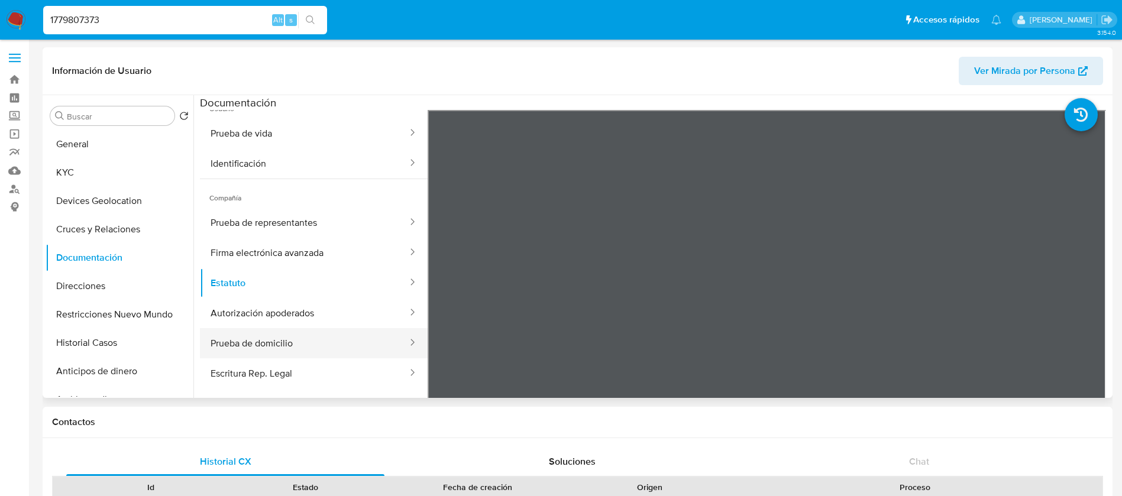
scroll to position [109, 0]
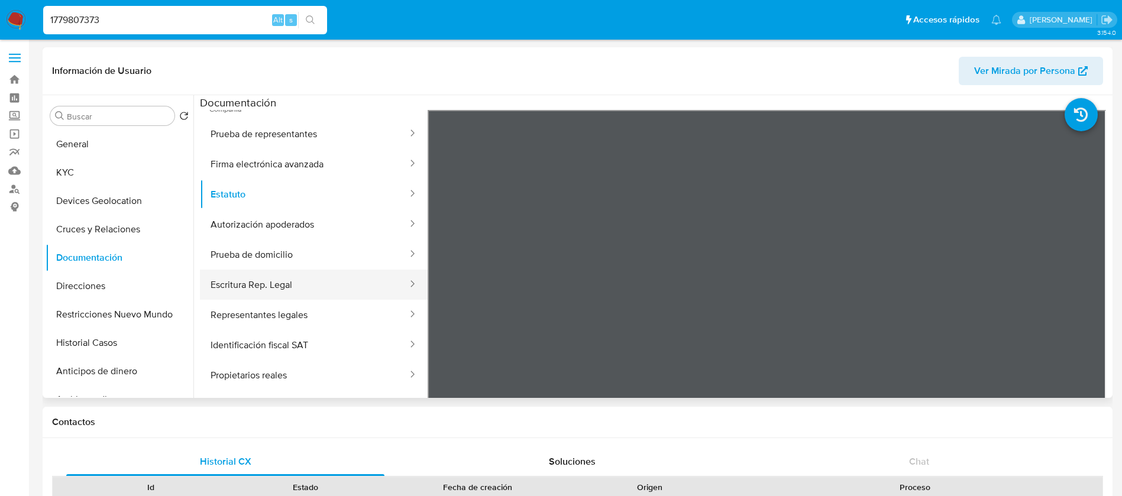
click at [286, 292] on button "Escritura Rep. Legal" at bounding box center [304, 285] width 209 height 30
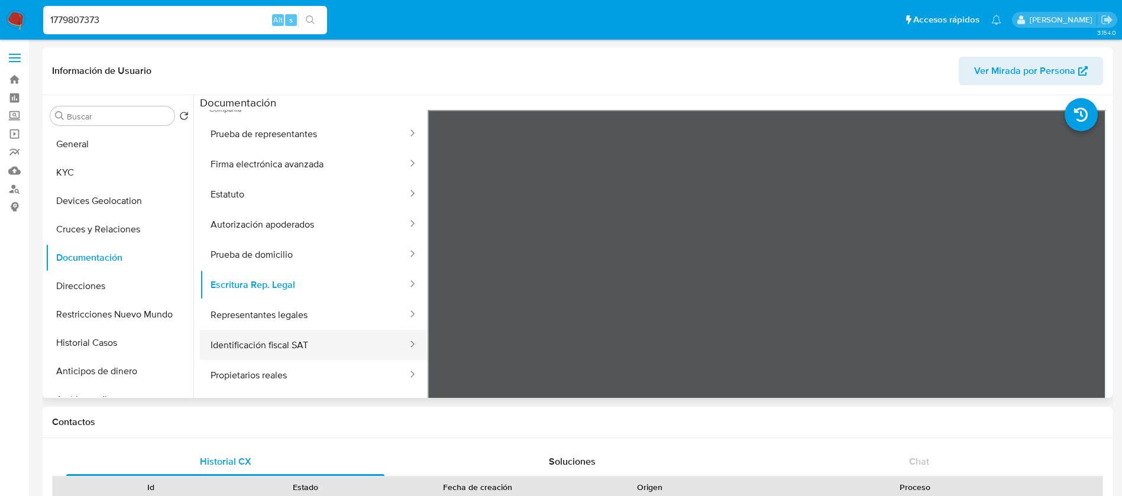
click at [291, 341] on button "Identificación fiscal SAT" at bounding box center [304, 345] width 209 height 30
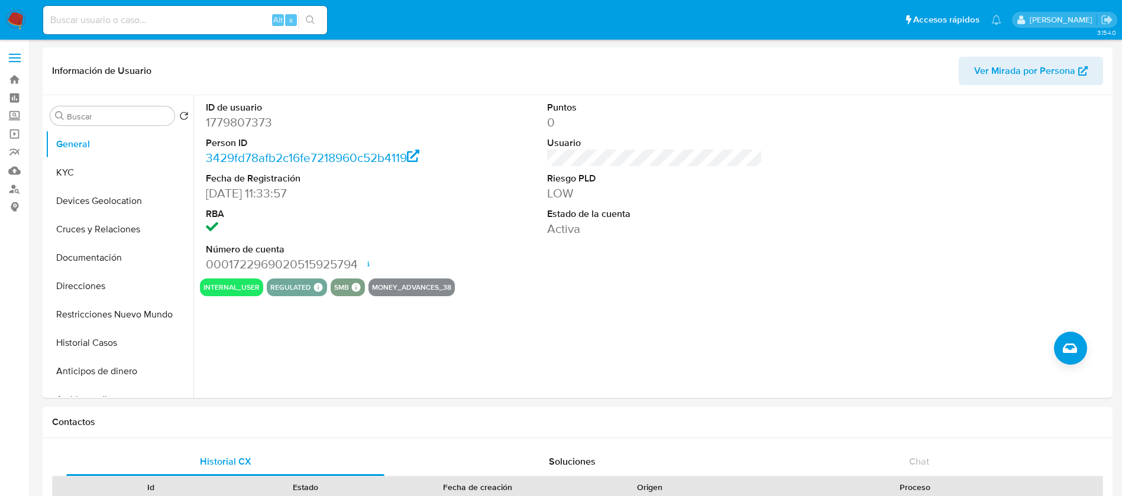
click at [9, 20] on img at bounding box center [16, 20] width 20 height 20
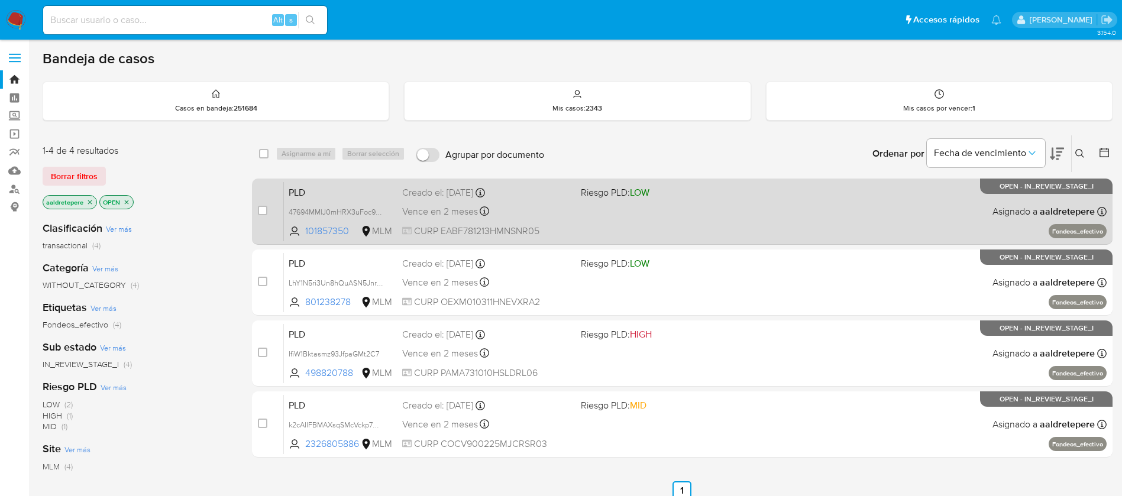
click at [609, 200] on div "PLD 47694MMlJ0mHRX3uFoc92MGv 101857350 MLM Riesgo PLD: LOW Creado el: [DATE] Cr…" at bounding box center [695, 212] width 823 height 60
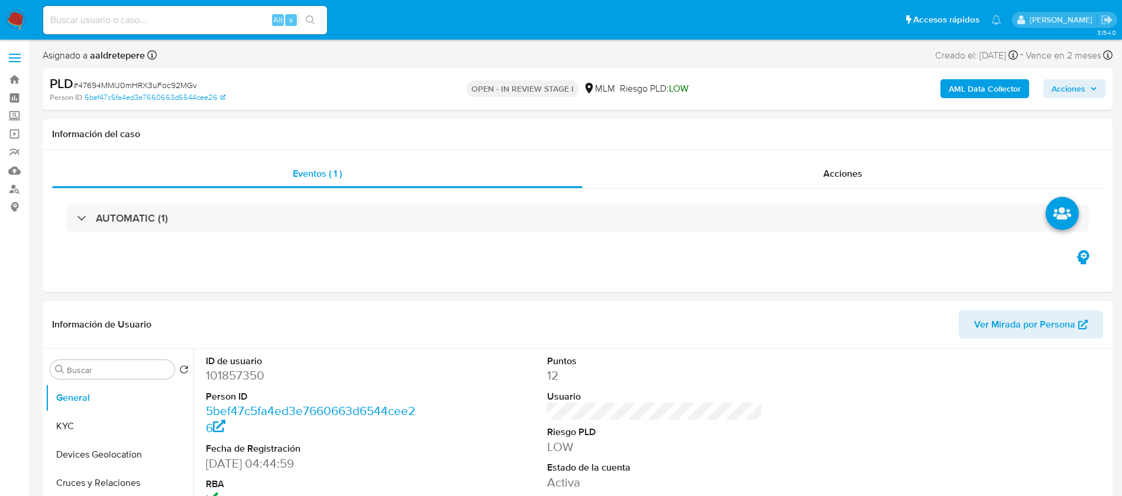
select select "10"
click at [101, 426] on button "KYC" at bounding box center [115, 426] width 138 height 28
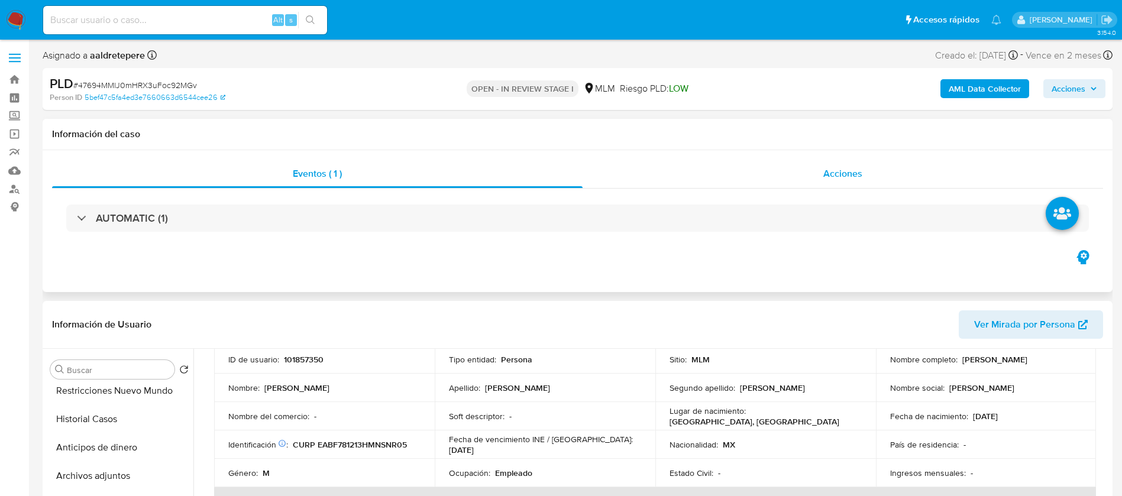
click at [836, 169] on span "Acciones" at bounding box center [843, 174] width 39 height 14
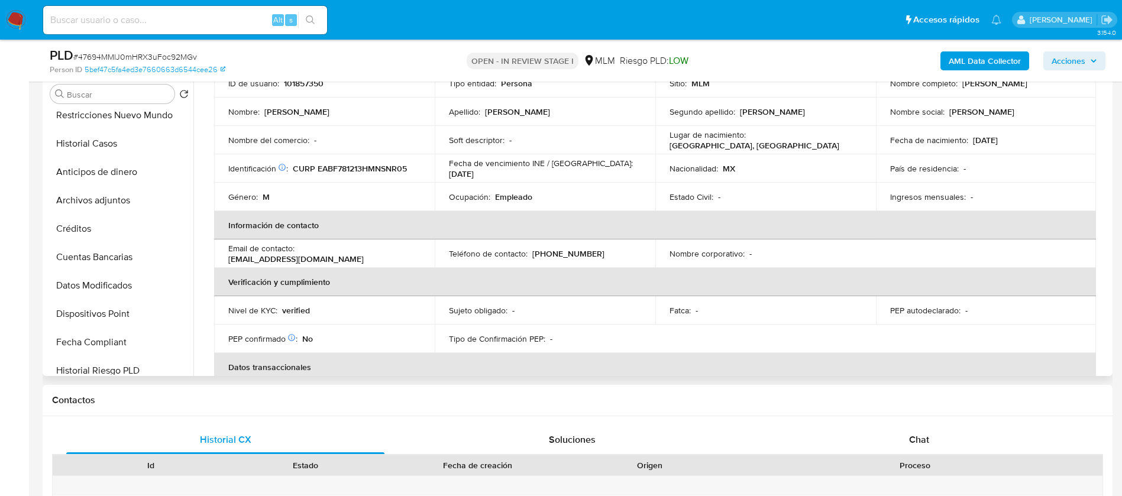
scroll to position [355, 0]
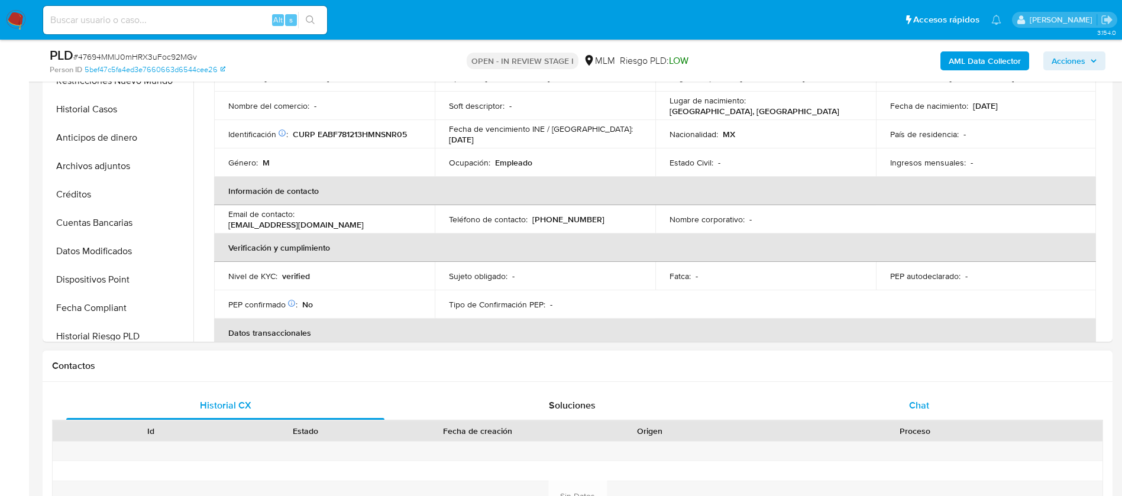
click at [934, 413] on div "Chat" at bounding box center [919, 406] width 318 height 28
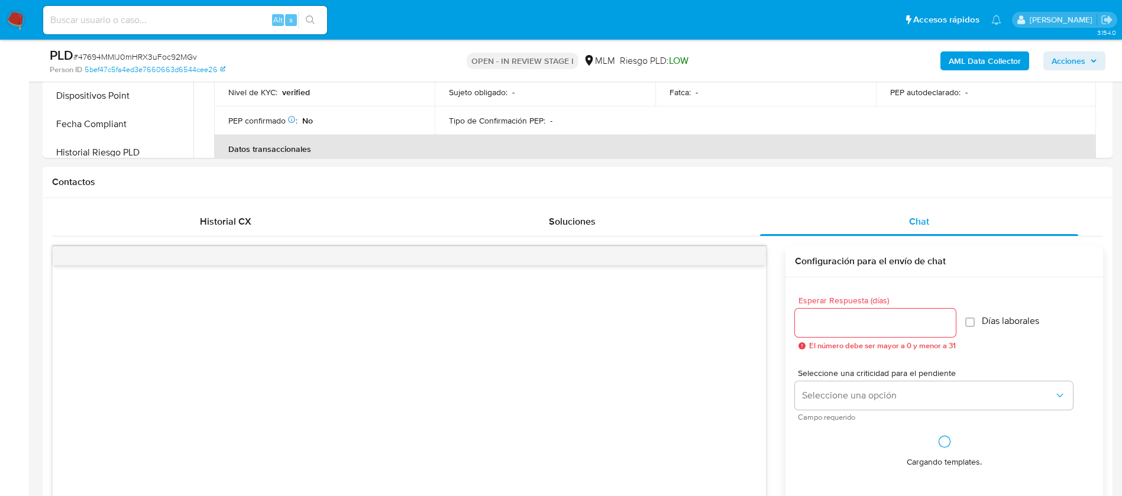
scroll to position [532, 0]
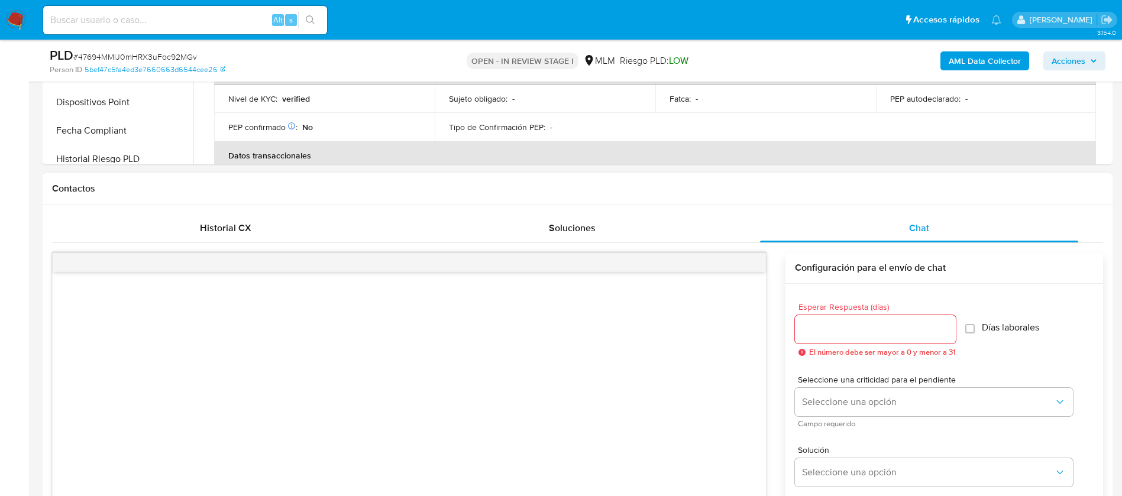
click at [834, 331] on input "Esperar Respuesta (días)" at bounding box center [875, 329] width 161 height 15
type input "5"
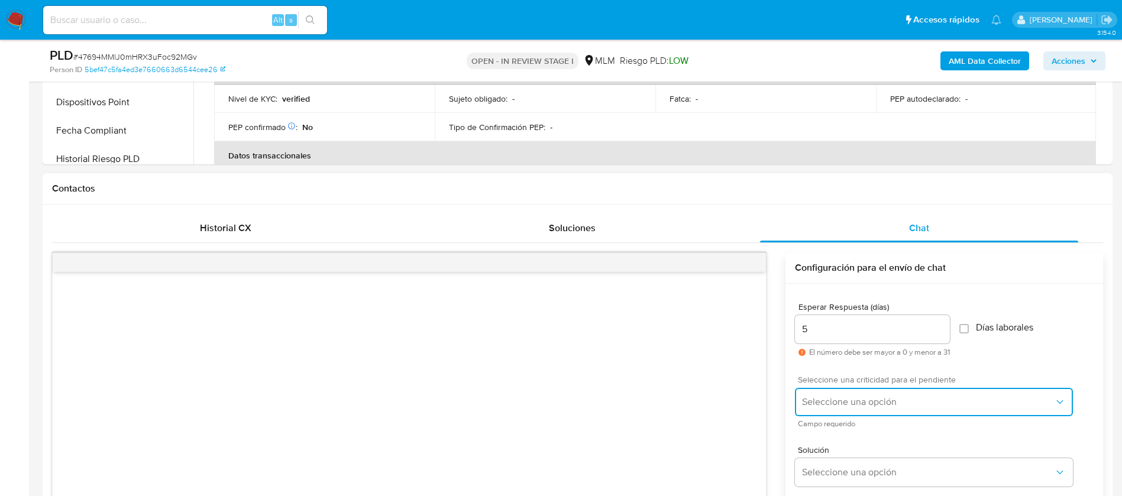
click at [842, 404] on span "Seleccione una opción" at bounding box center [928, 402] width 252 height 12
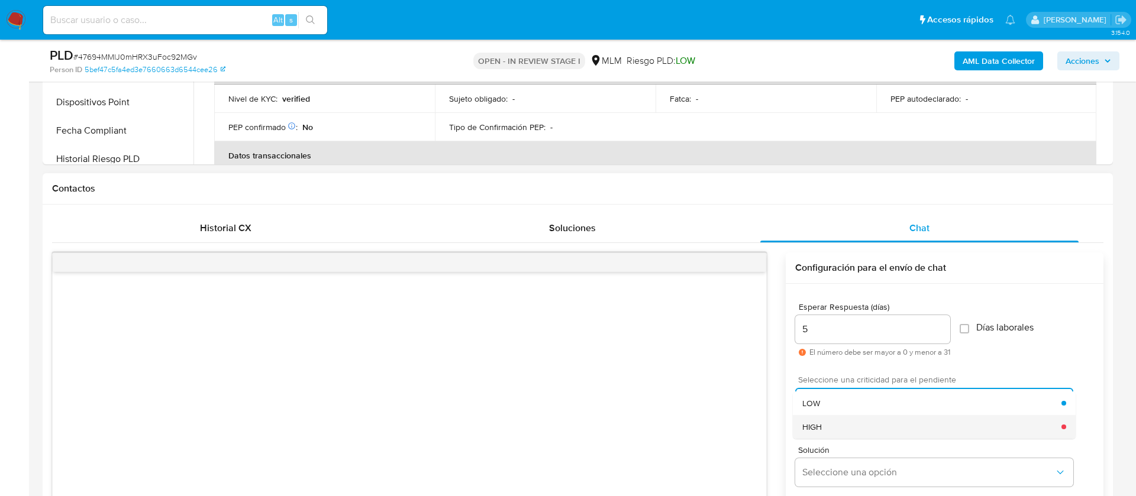
click at [851, 424] on div "HIGH" at bounding box center [931, 427] width 259 height 24
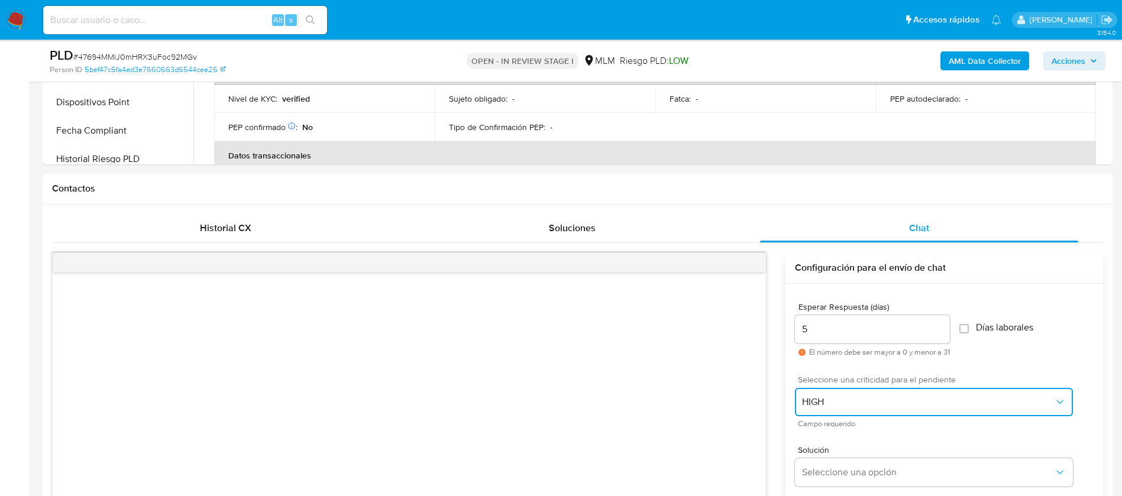
scroll to position [710, 0]
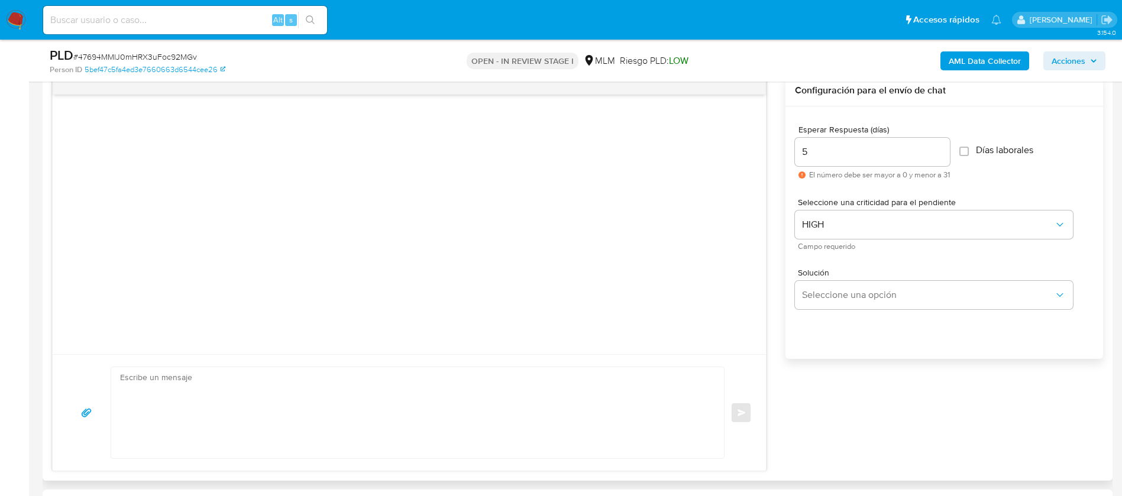
click at [853, 312] on div "Solución Seleccione una opción" at bounding box center [944, 291] width 299 height 64
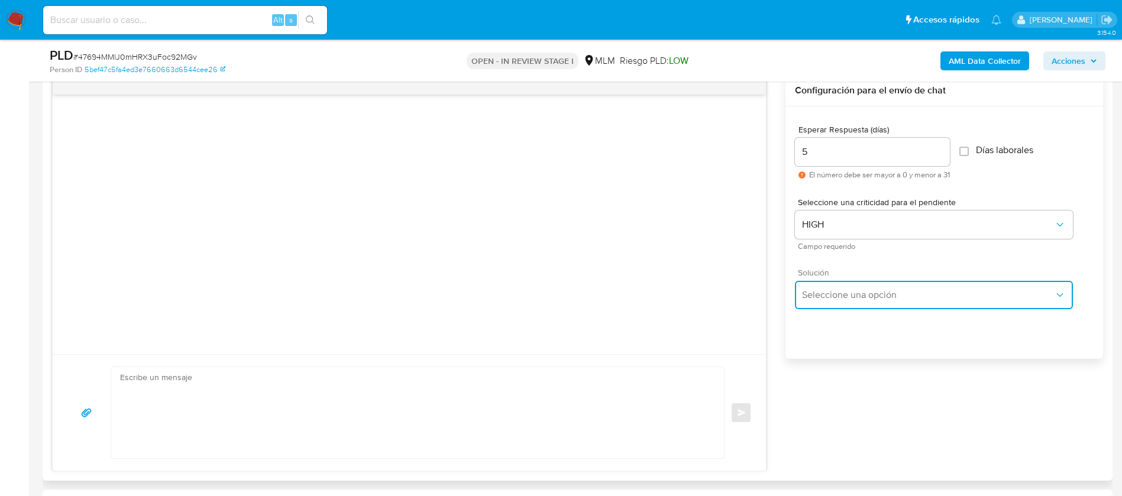
click at [854, 307] on button "Seleccione una opción" at bounding box center [934, 295] width 278 height 28
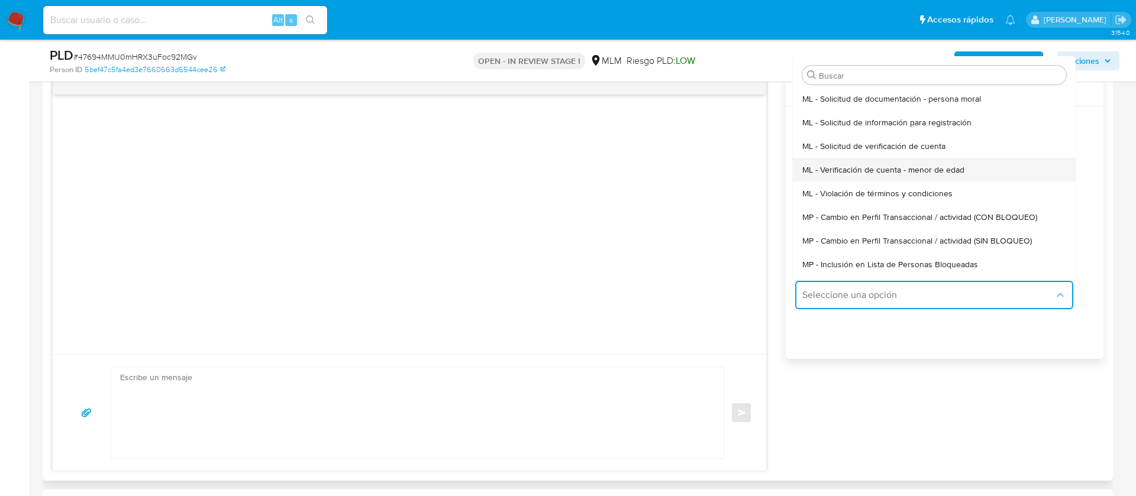
click at [854, 171] on span "ML - Verificación de cuenta - menor de edad" at bounding box center [883, 169] width 162 height 11
type textarea "Estimado ,De acuerdo a los Términos y Condiciones de Mercado Libre, lamentamos …"
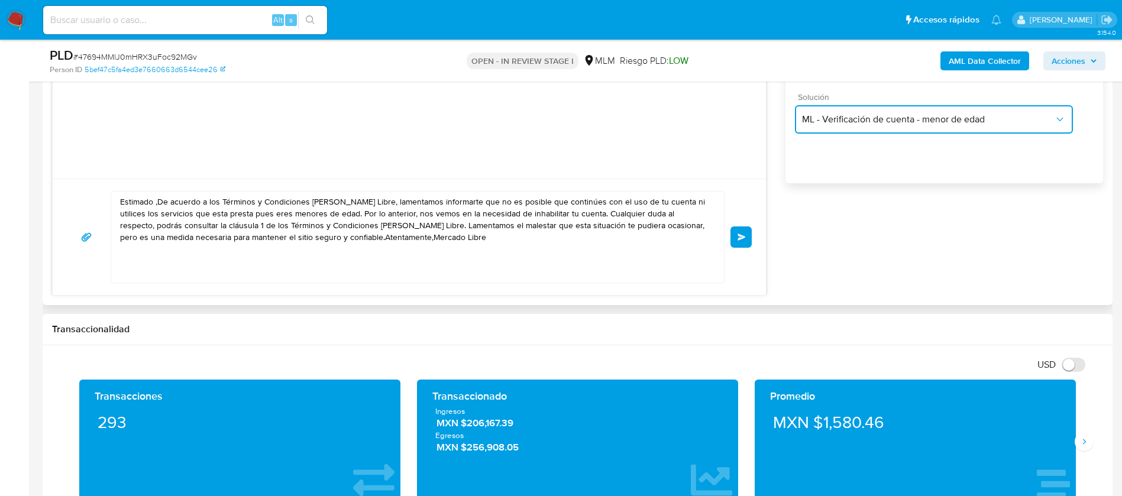
scroll to position [887, 0]
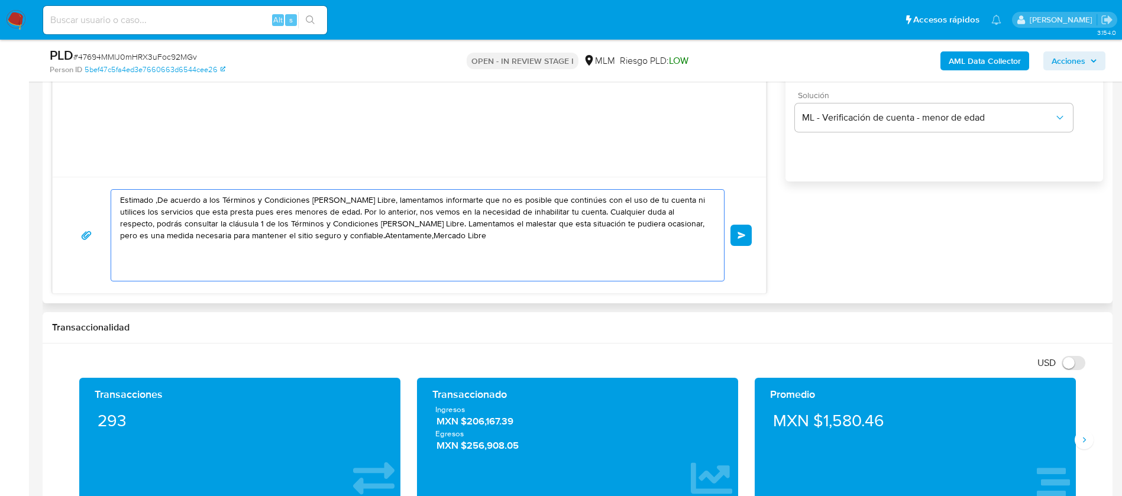
drag, startPoint x: 450, startPoint y: 254, endPoint x: 106, endPoint y: 185, distance: 350.1
click at [106, 185] on div "Estimado ,De acuerdo a los Términos y Condiciones de Mercado Libre, lamentamos …" at bounding box center [409, 235] width 713 height 117
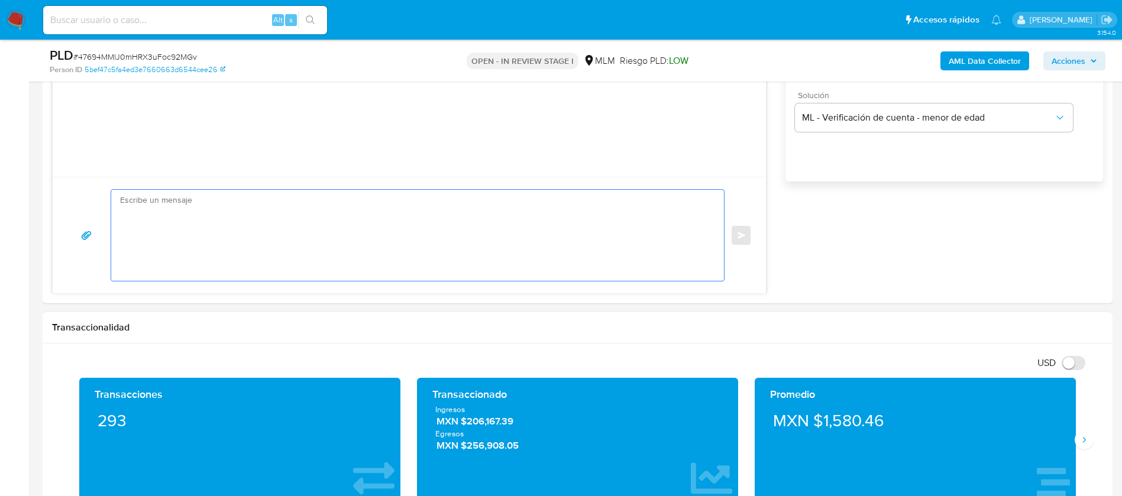
paste textarea "ESTIMADO JOSE FRANCISCO ESTRADA BUENROSTRO Te comunicamos que se ha identificad…"
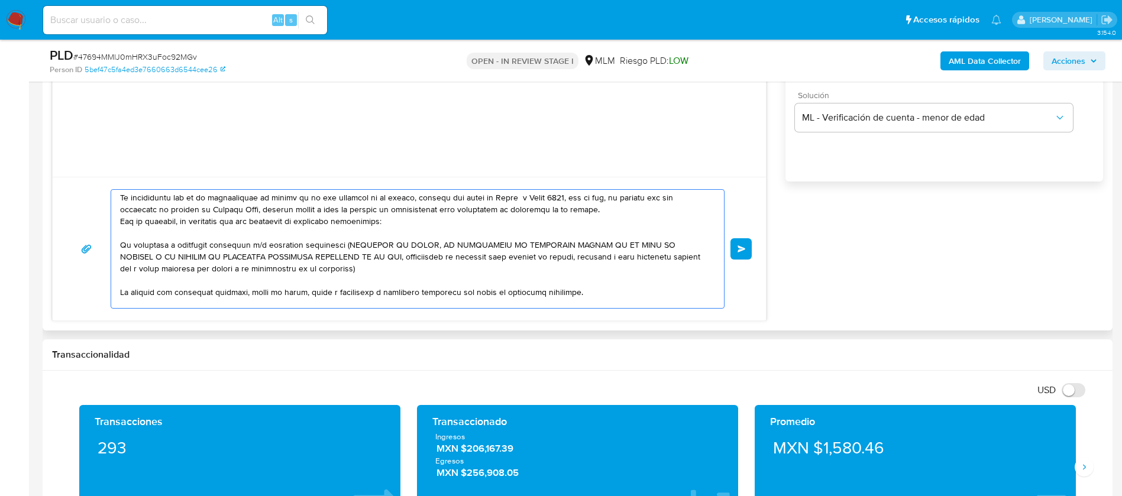
scroll to position [0, 0]
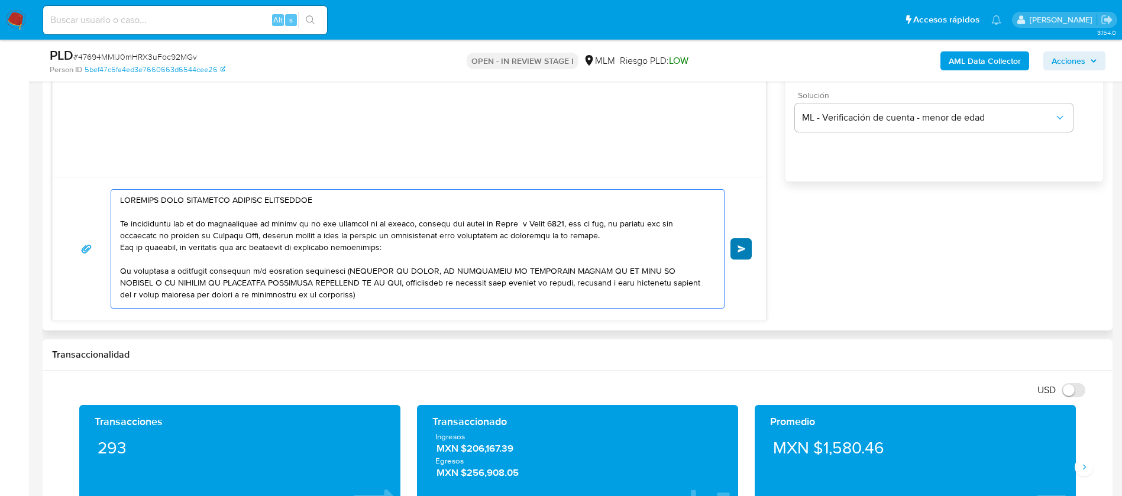
type textarea "ESTIMADO JOSE FRANCISCO ESTRADA BUENROSTRO Te comunicamos que se ha identificad…"
click at [737, 251] on button "Enviar" at bounding box center [741, 248] width 21 height 21
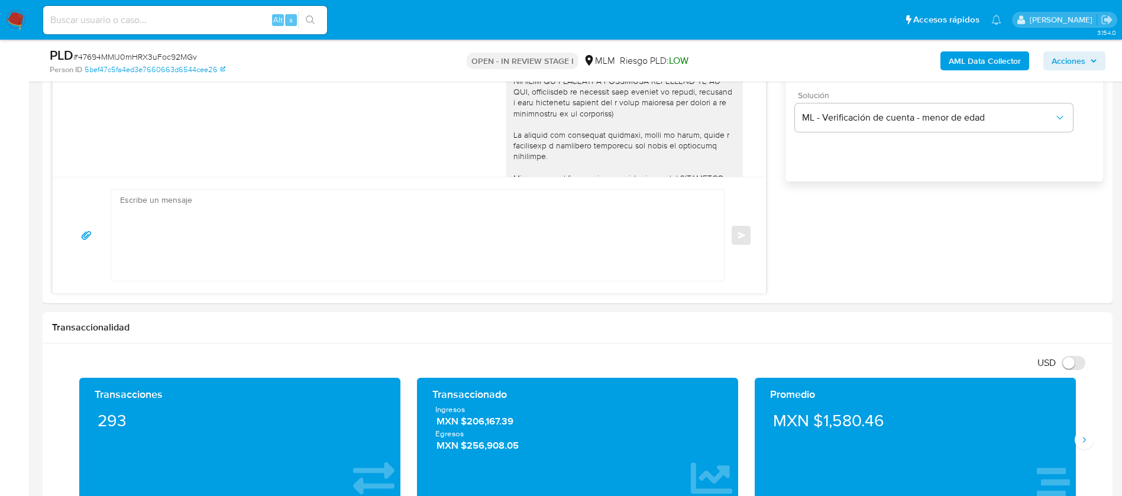
scroll to position [99, 0]
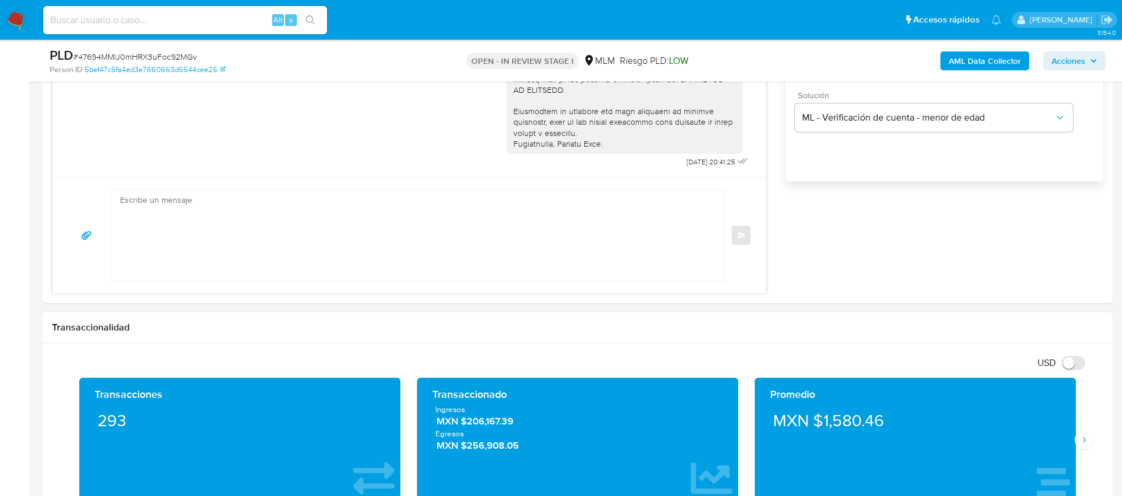
click at [887, 364] on div "USD Cambiar entre moneda local y dolar" at bounding box center [573, 363] width 1042 height 20
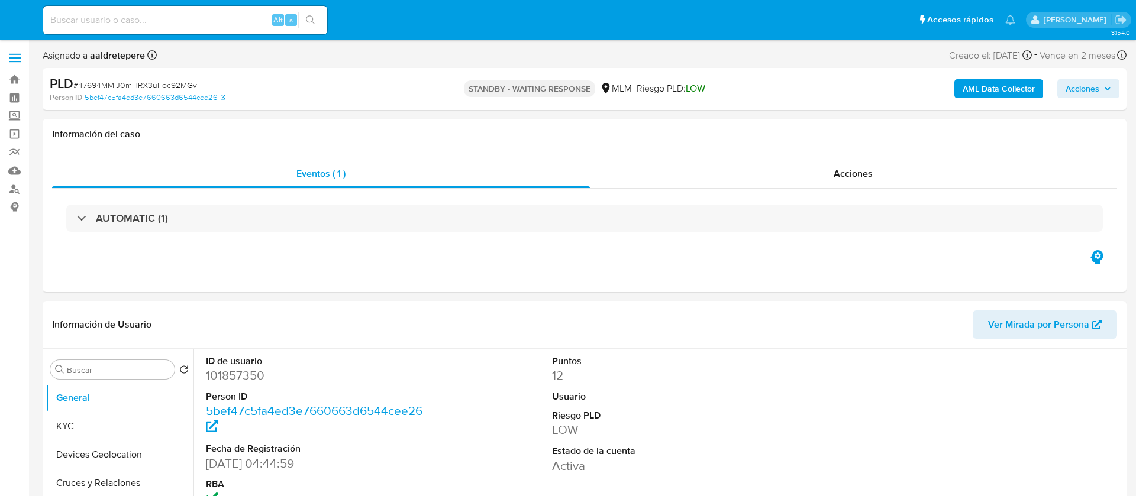
select select "10"
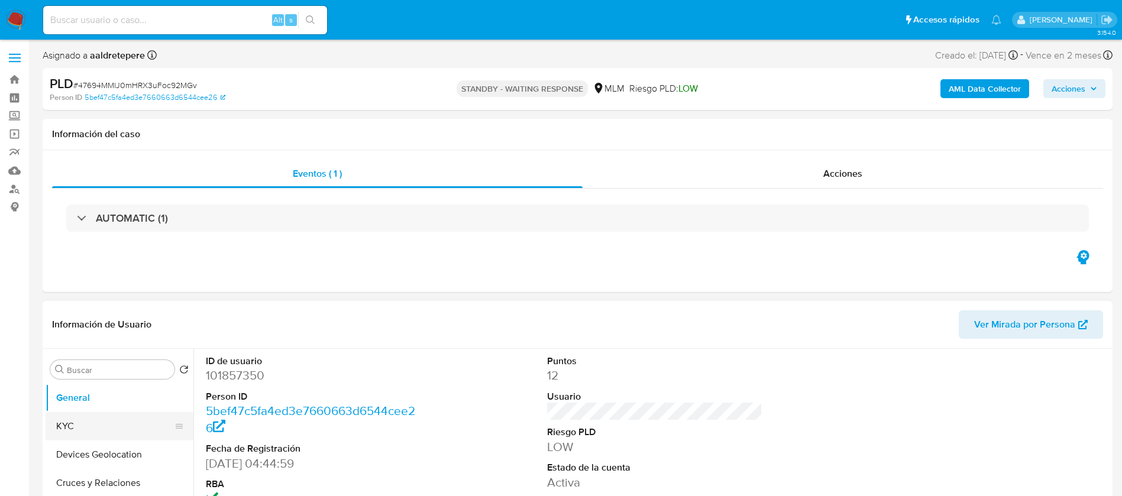
click at [96, 420] on button "KYC" at bounding box center [115, 426] width 138 height 28
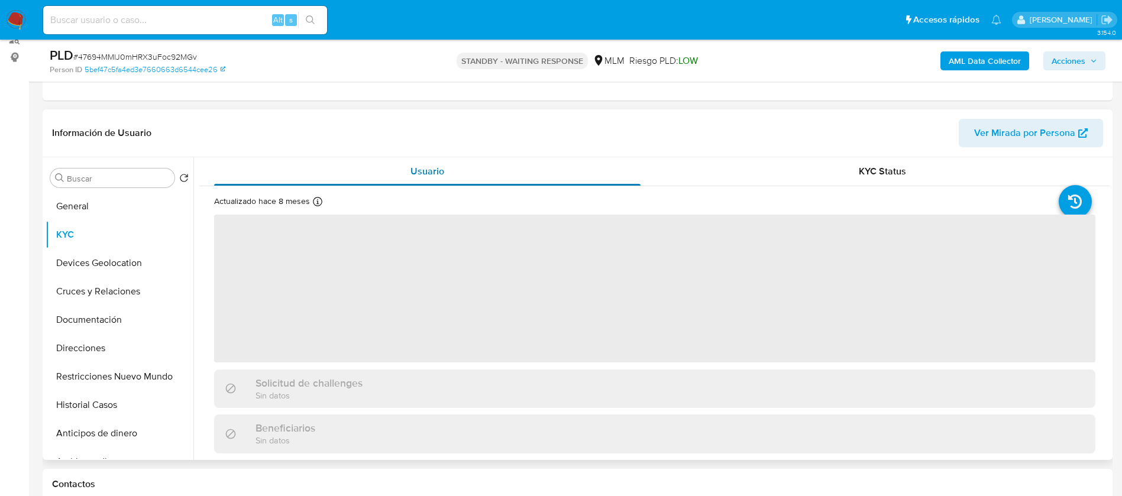
scroll to position [177, 0]
